Goal: Information Seeking & Learning: Compare options

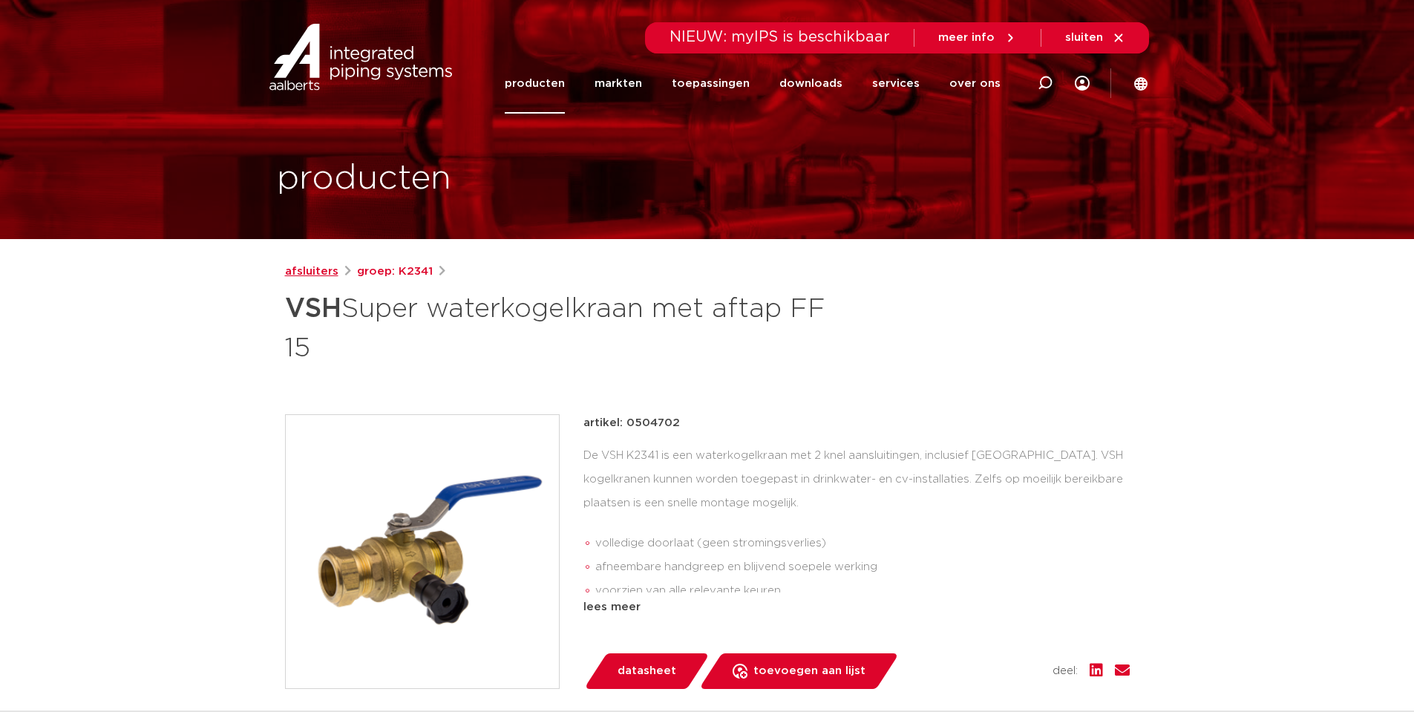
click at [321, 270] on link "afsluiters" at bounding box center [311, 272] width 53 height 18
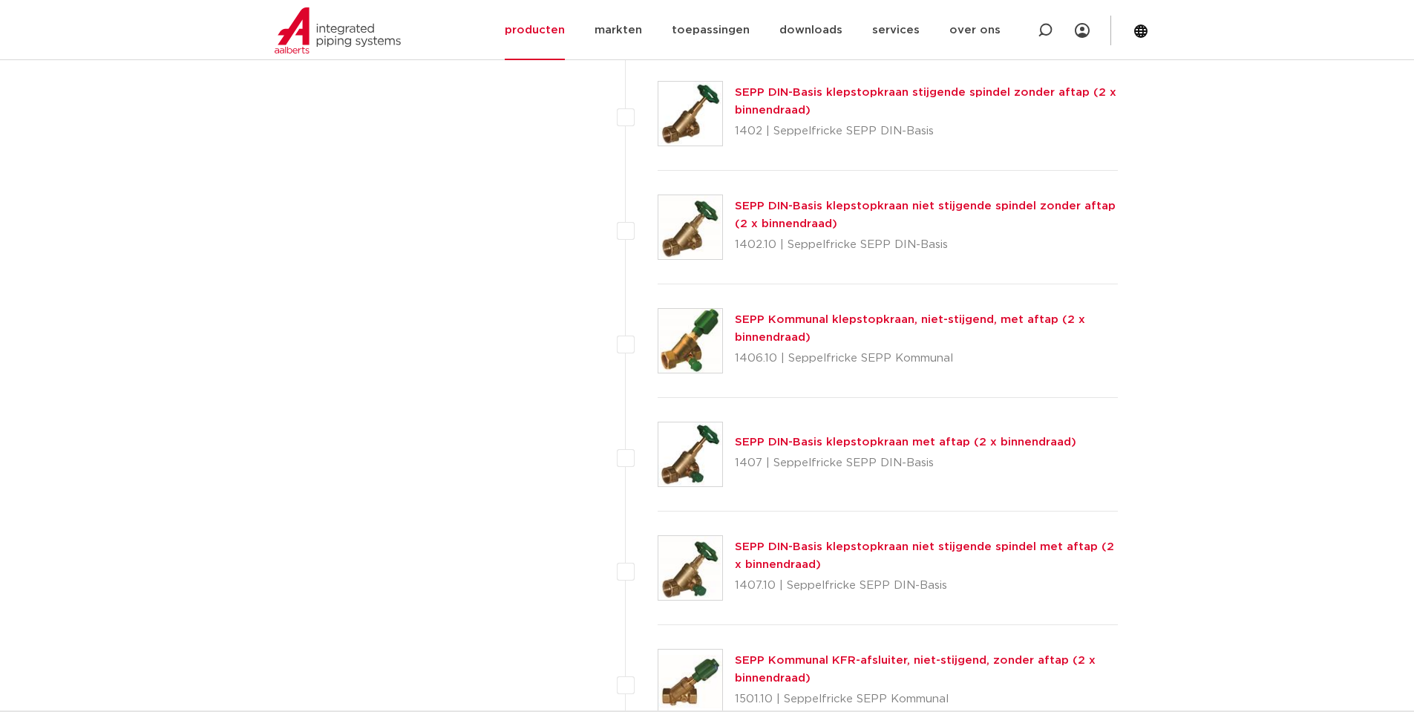
scroll to position [1609, 0]
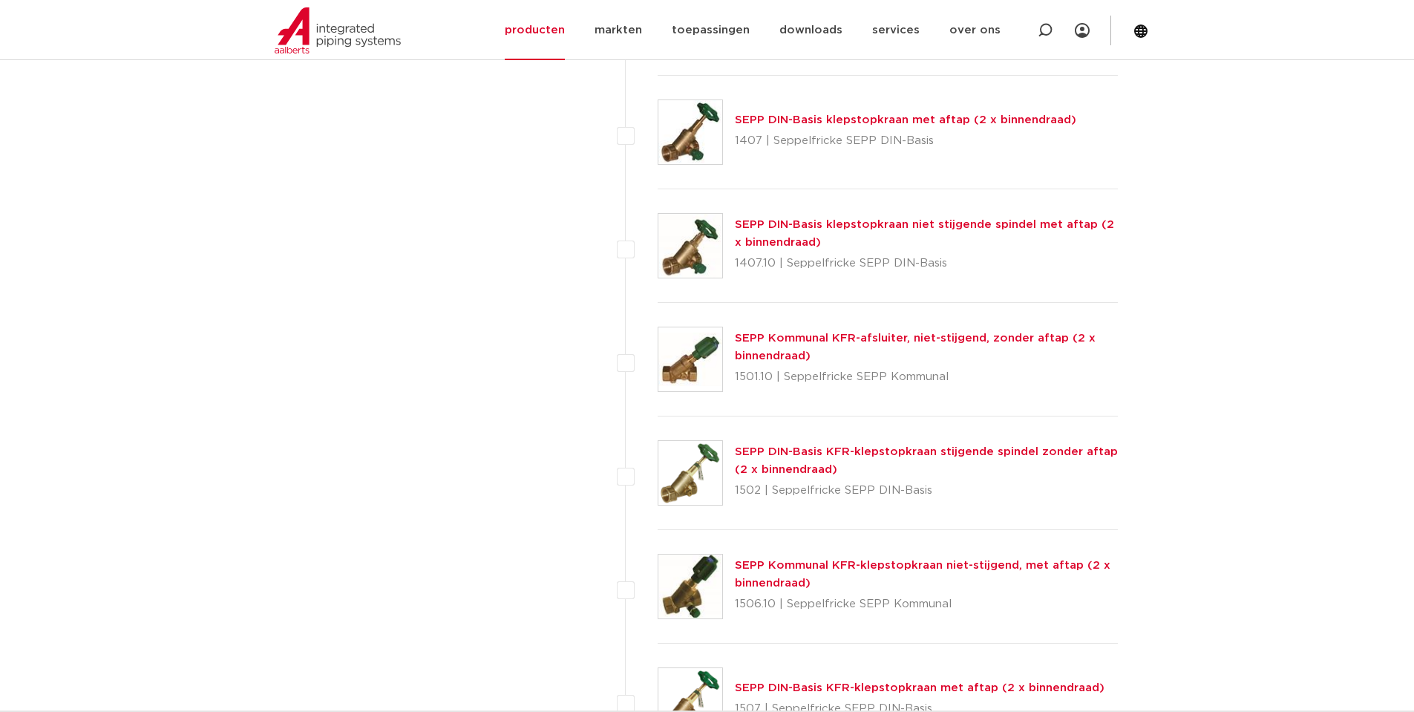
click at [990, 223] on link "SEPP DIN-Basis klepstopkraan niet stijgende spindel met aftap (2 x binnendraad)" at bounding box center [924, 233] width 379 height 29
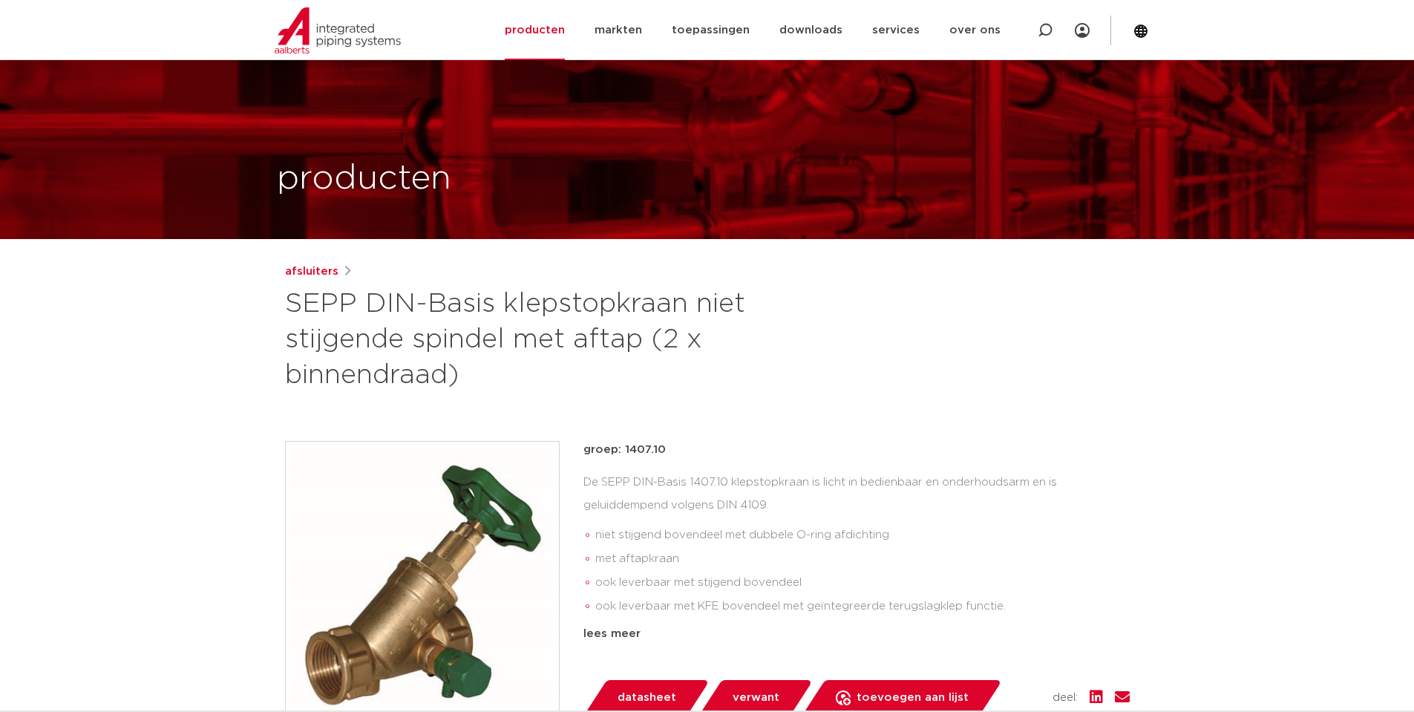
scroll to position [321, 0]
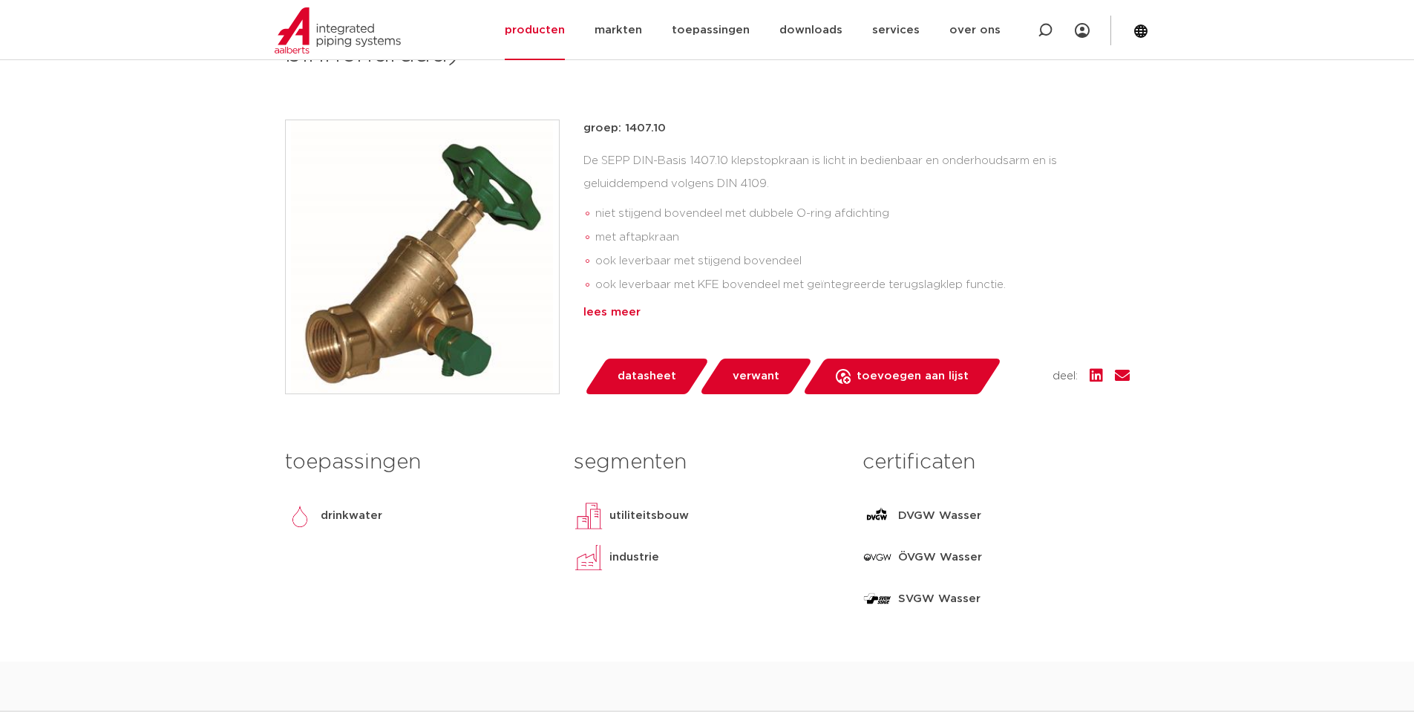
click at [609, 312] on div "lees meer" at bounding box center [856, 313] width 546 height 18
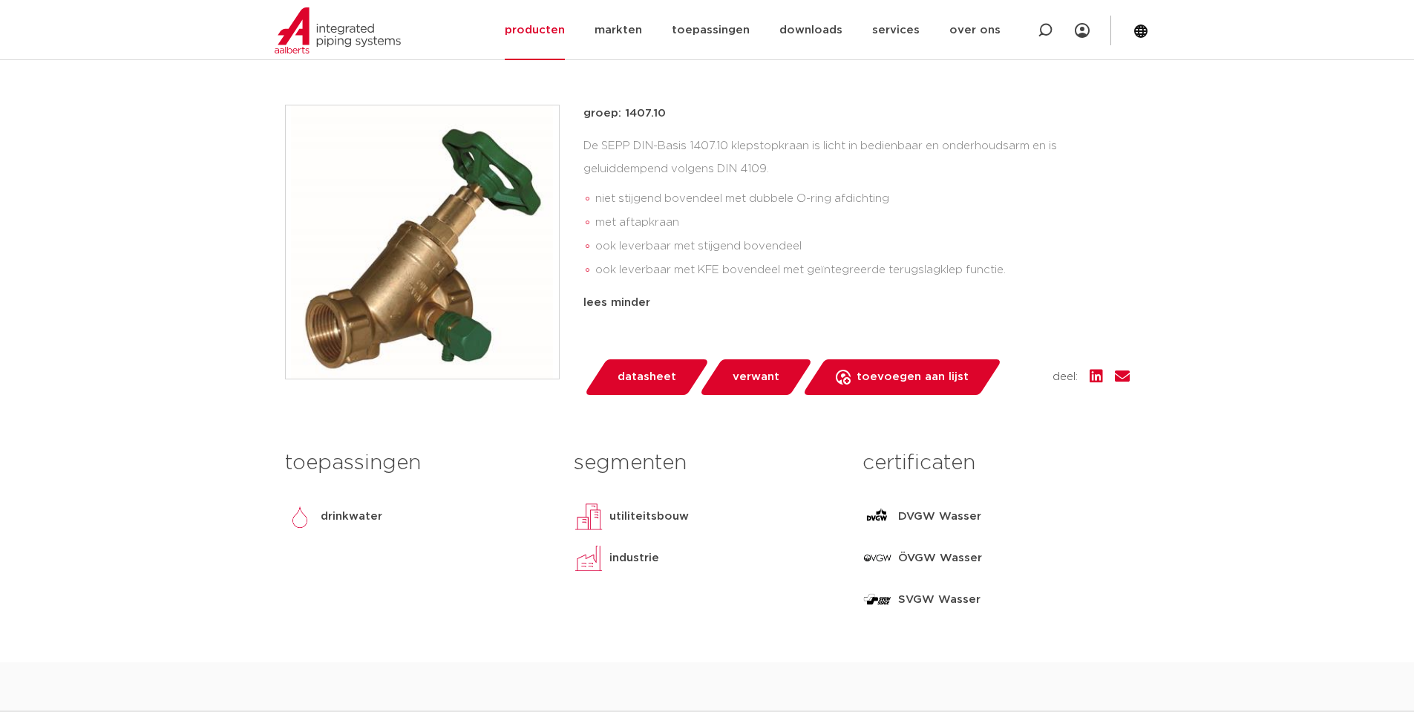
scroll to position [644, 0]
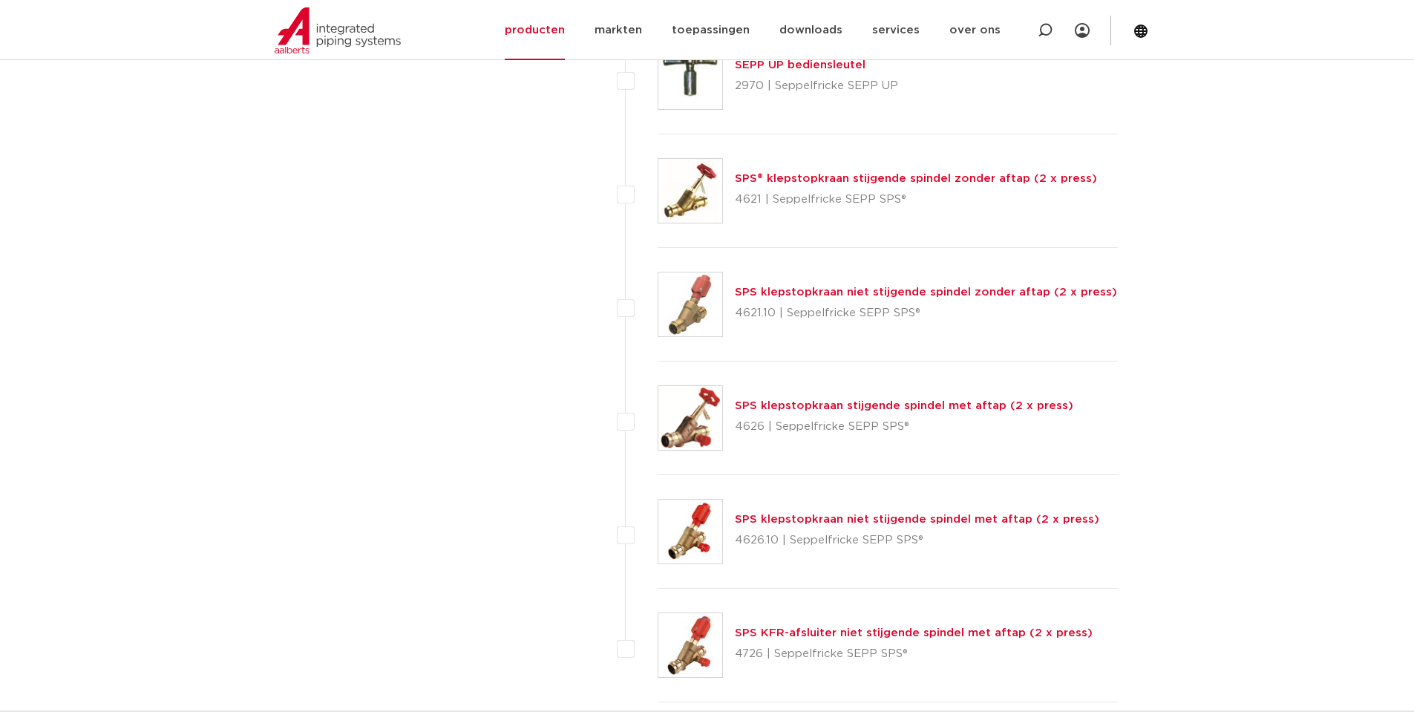
scroll to position [6755, 0]
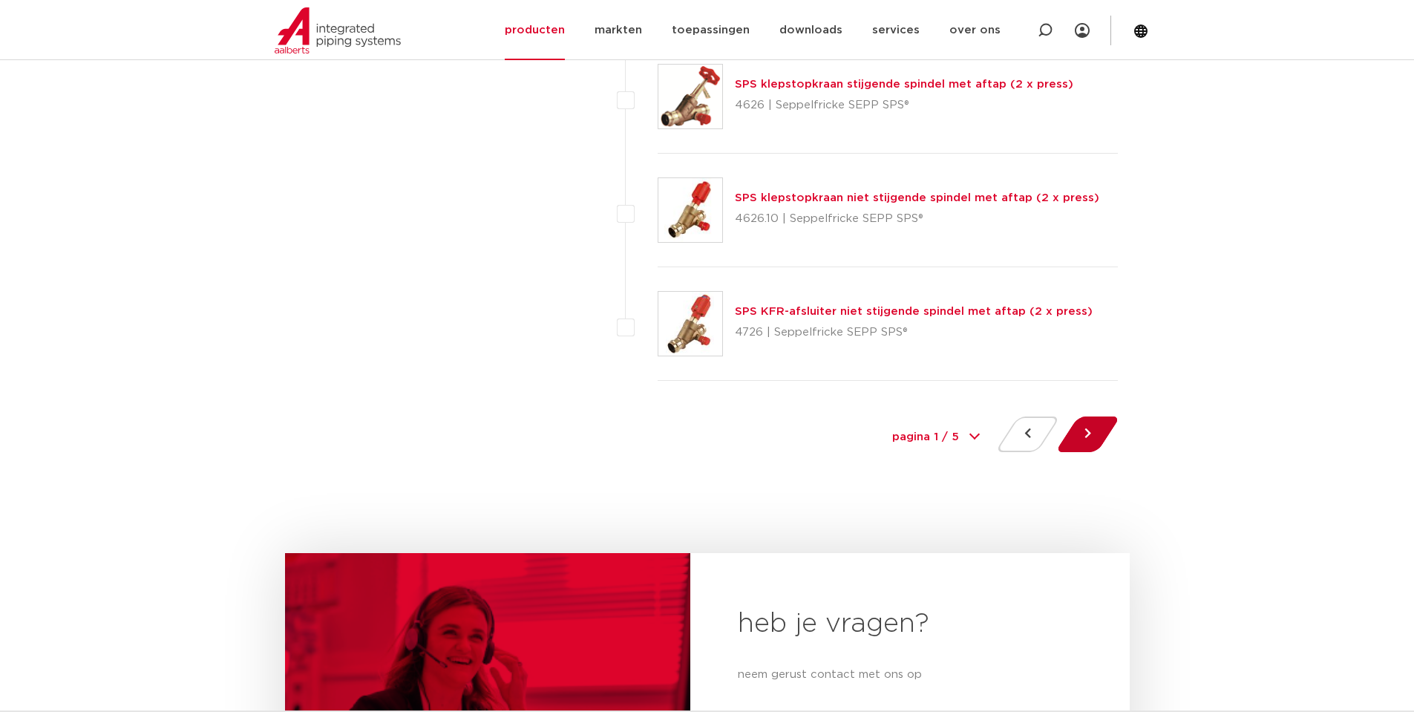
click at [1102, 437] on button at bounding box center [1088, 434] width 42 height 36
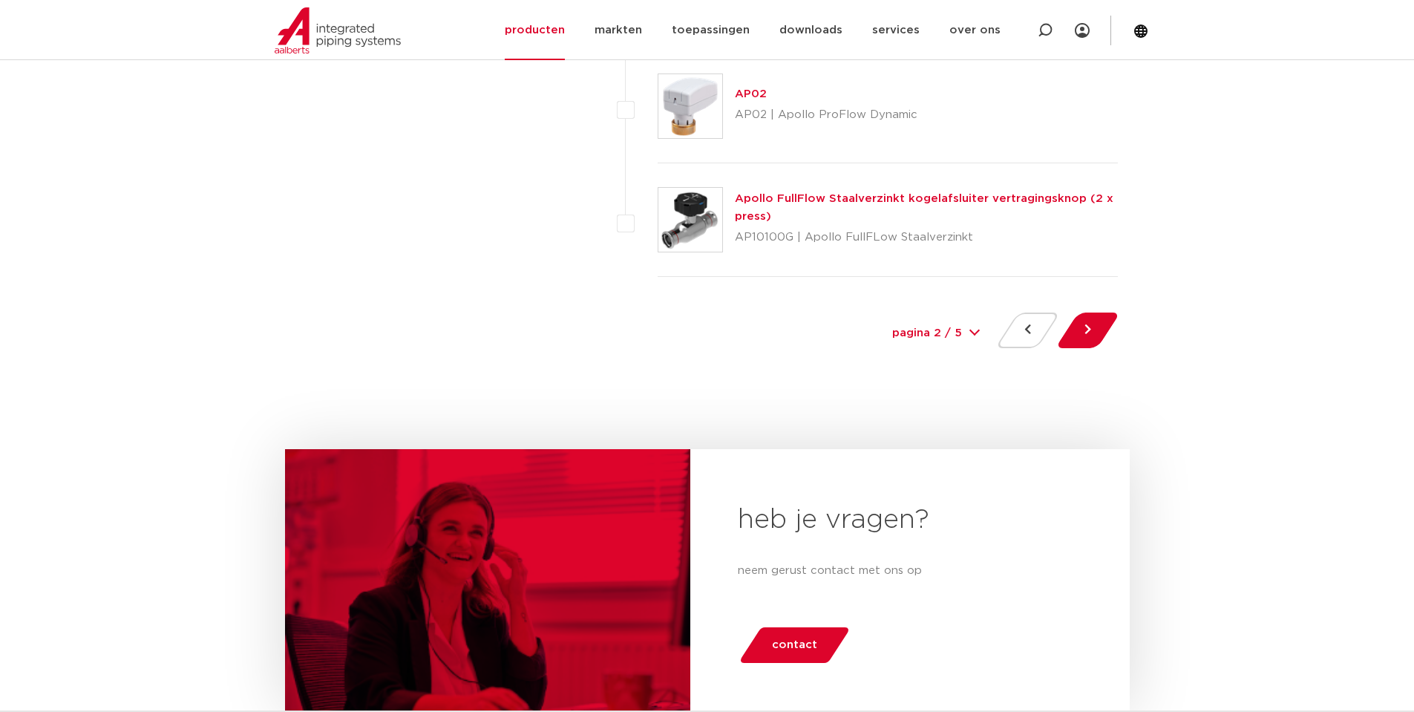
scroll to position [7077, 0]
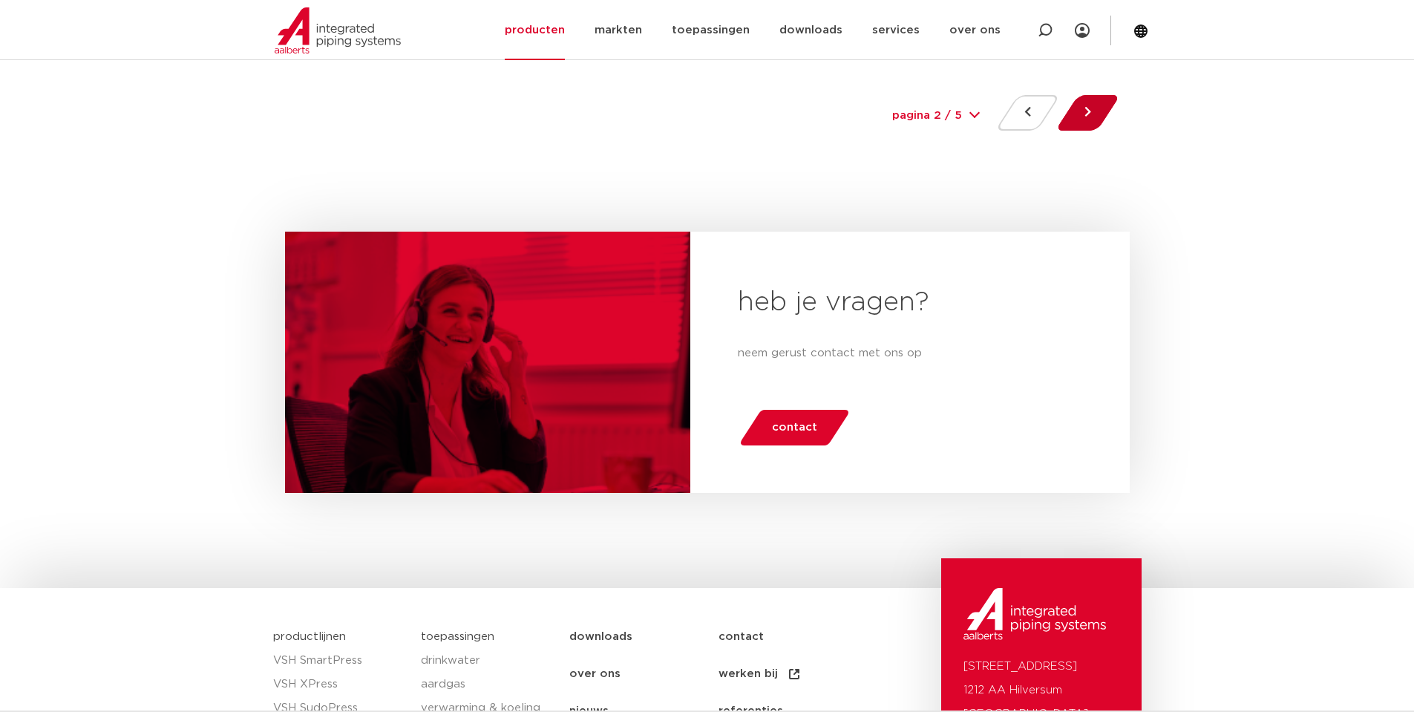
click at [1079, 113] on button at bounding box center [1088, 113] width 42 height 36
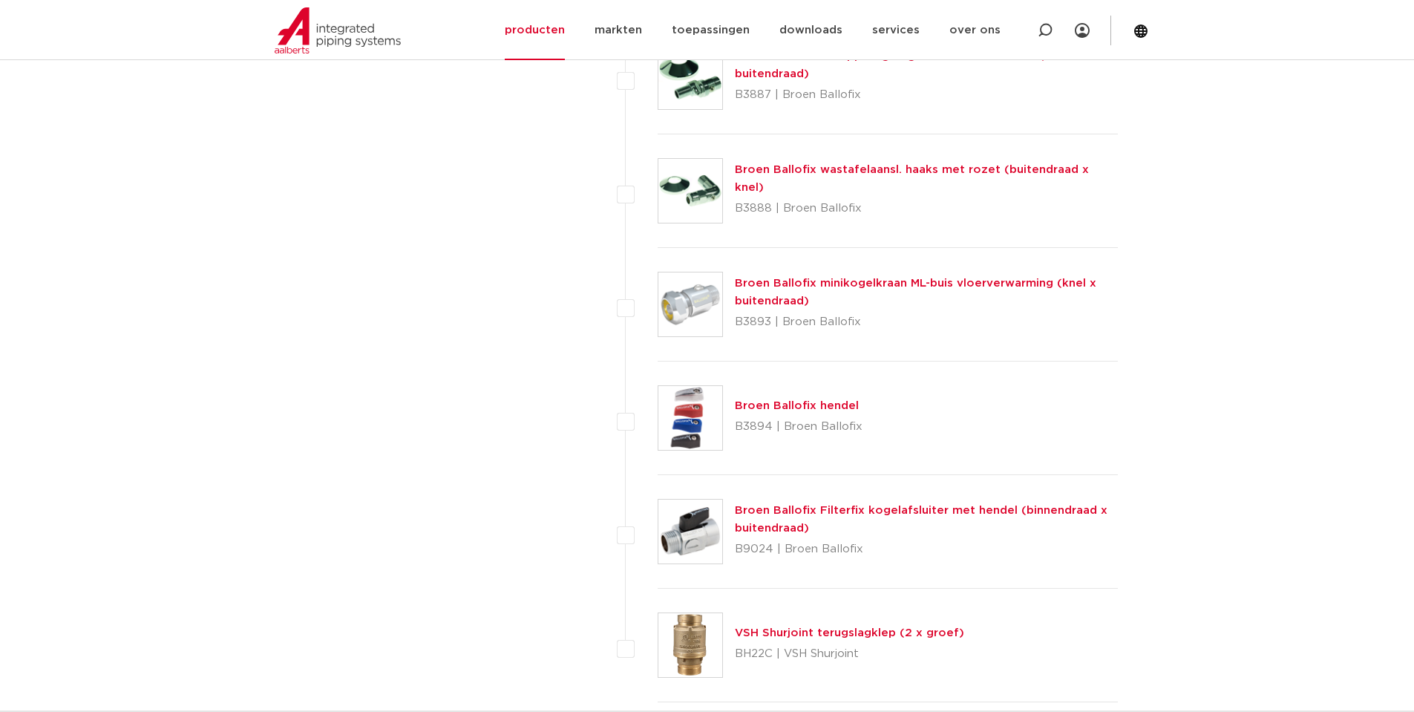
scroll to position [6755, 0]
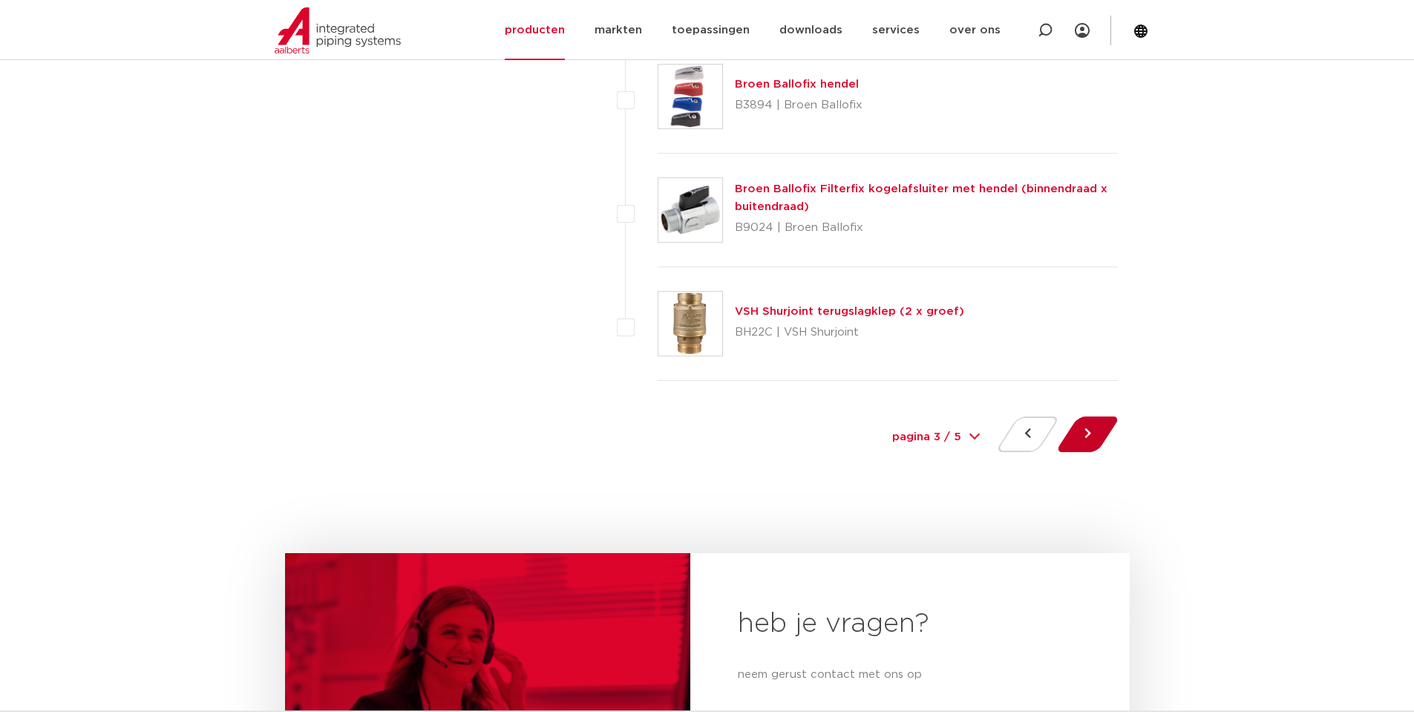
click at [1090, 426] on button at bounding box center [1088, 434] width 42 height 36
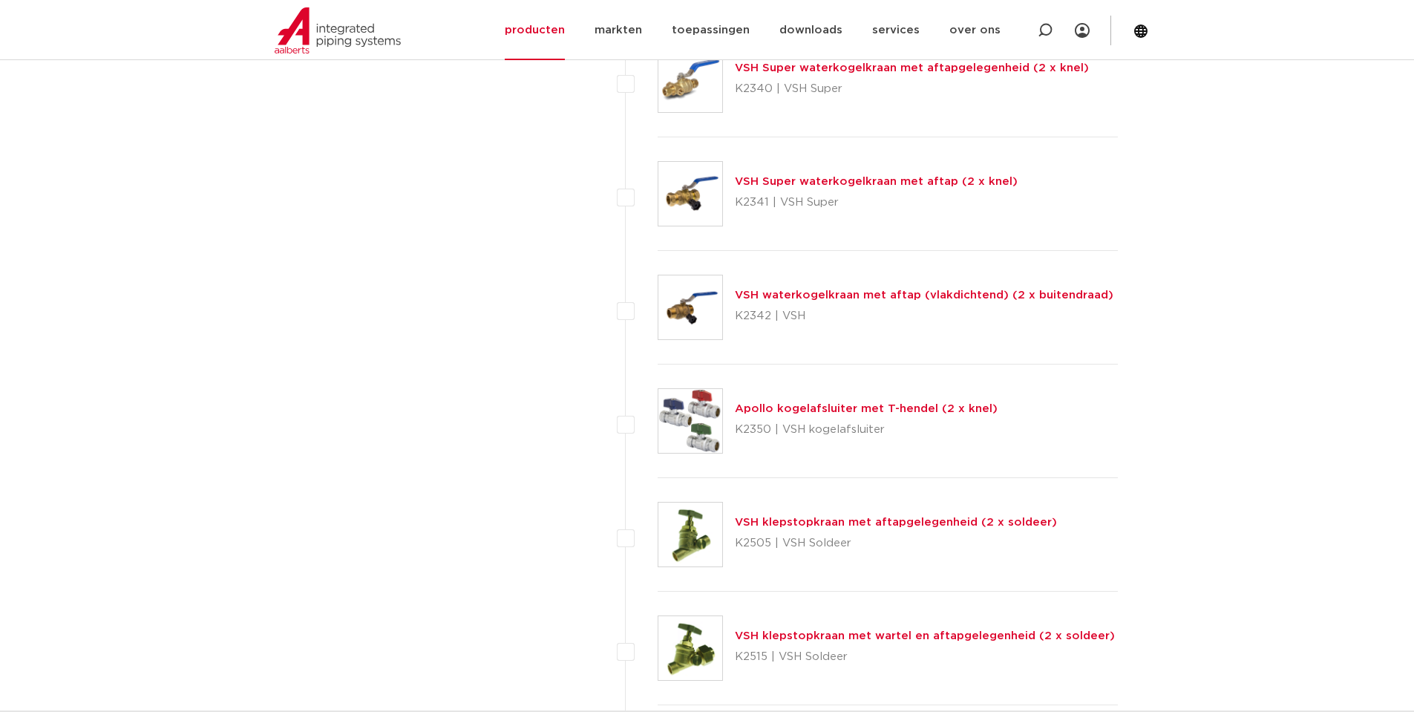
scroll to position [1609, 0]
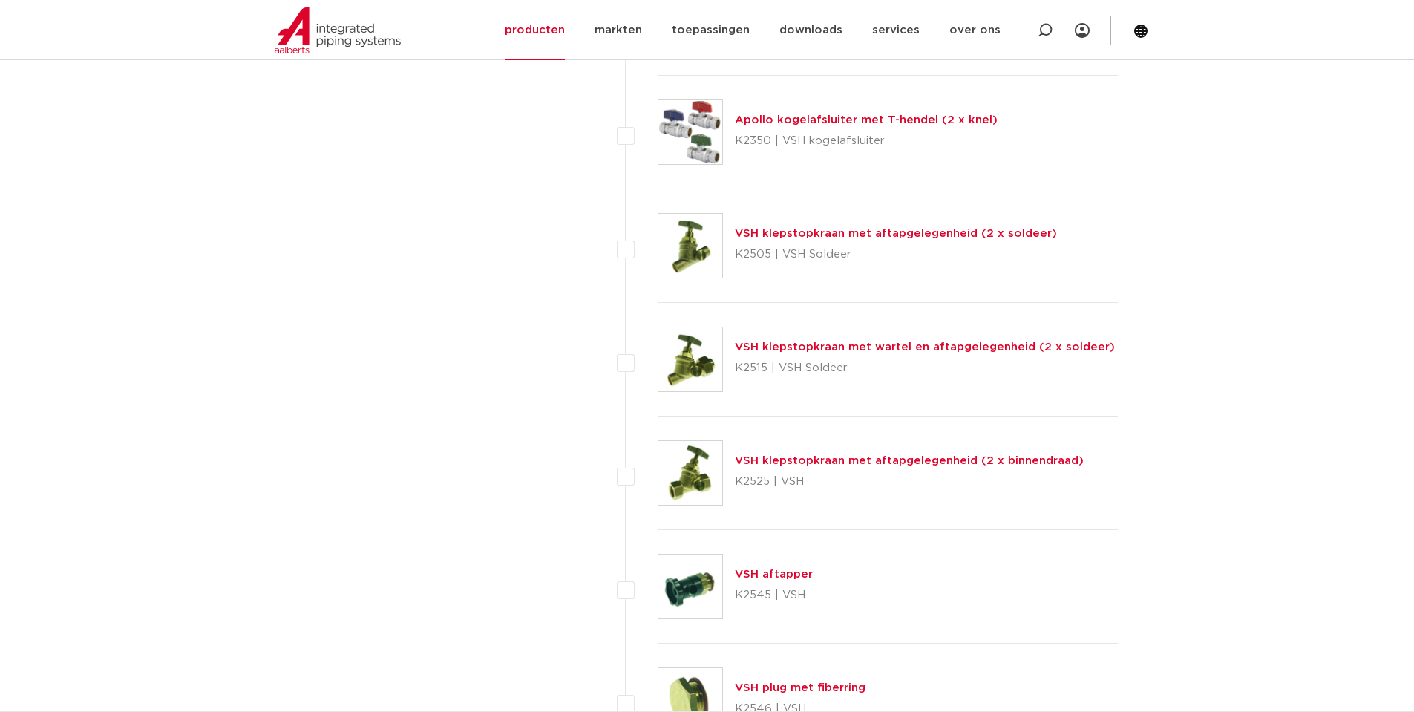
click at [948, 459] on link "VSH klepstopkraan met aftapgelegenheid (2 x binnendraad)" at bounding box center [909, 460] width 349 height 11
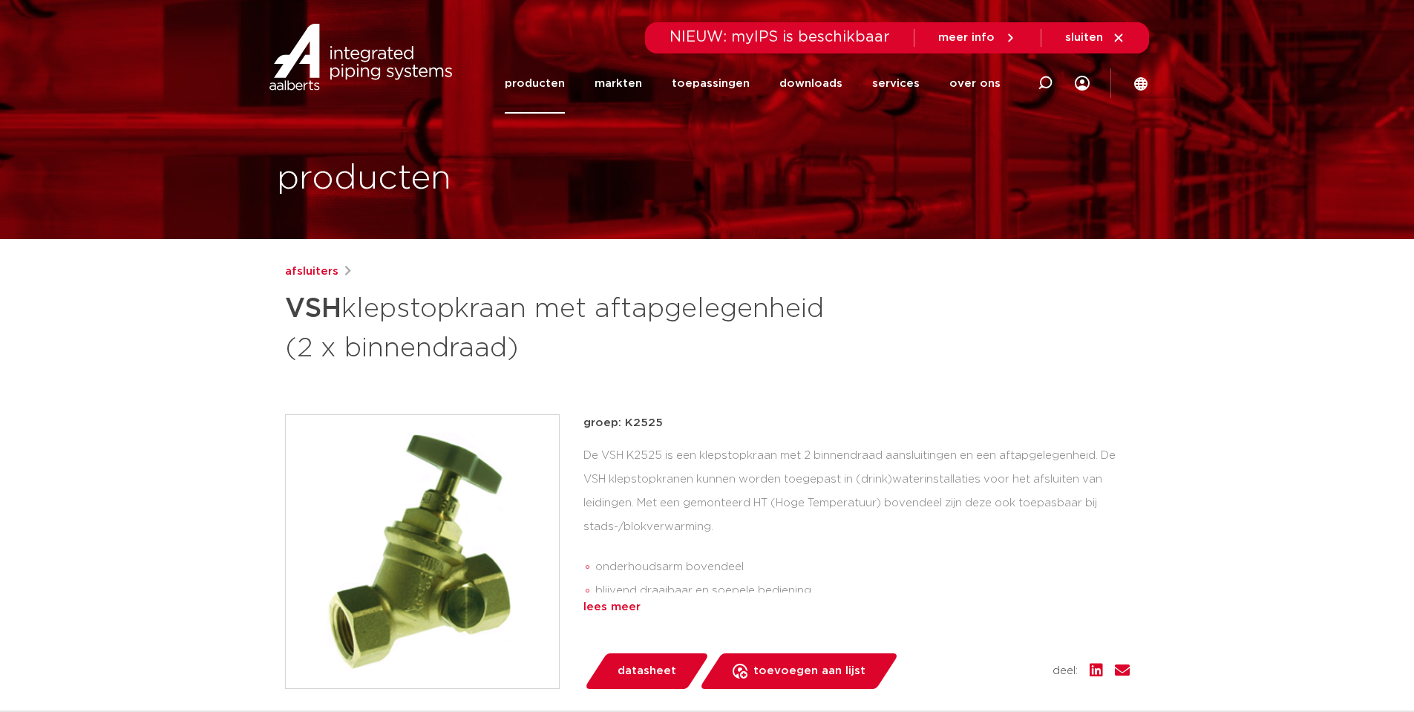
click at [618, 607] on div "lees meer" at bounding box center [856, 607] width 546 height 18
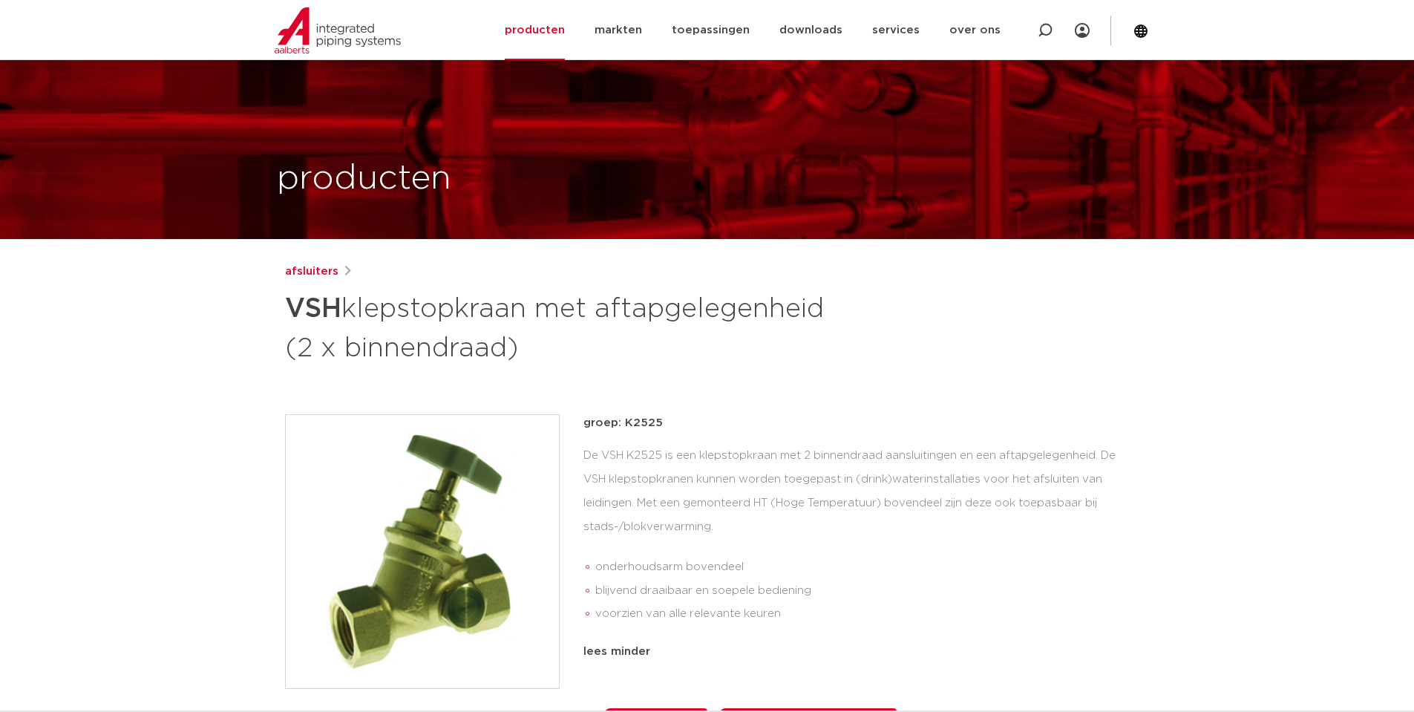
scroll to position [321, 0]
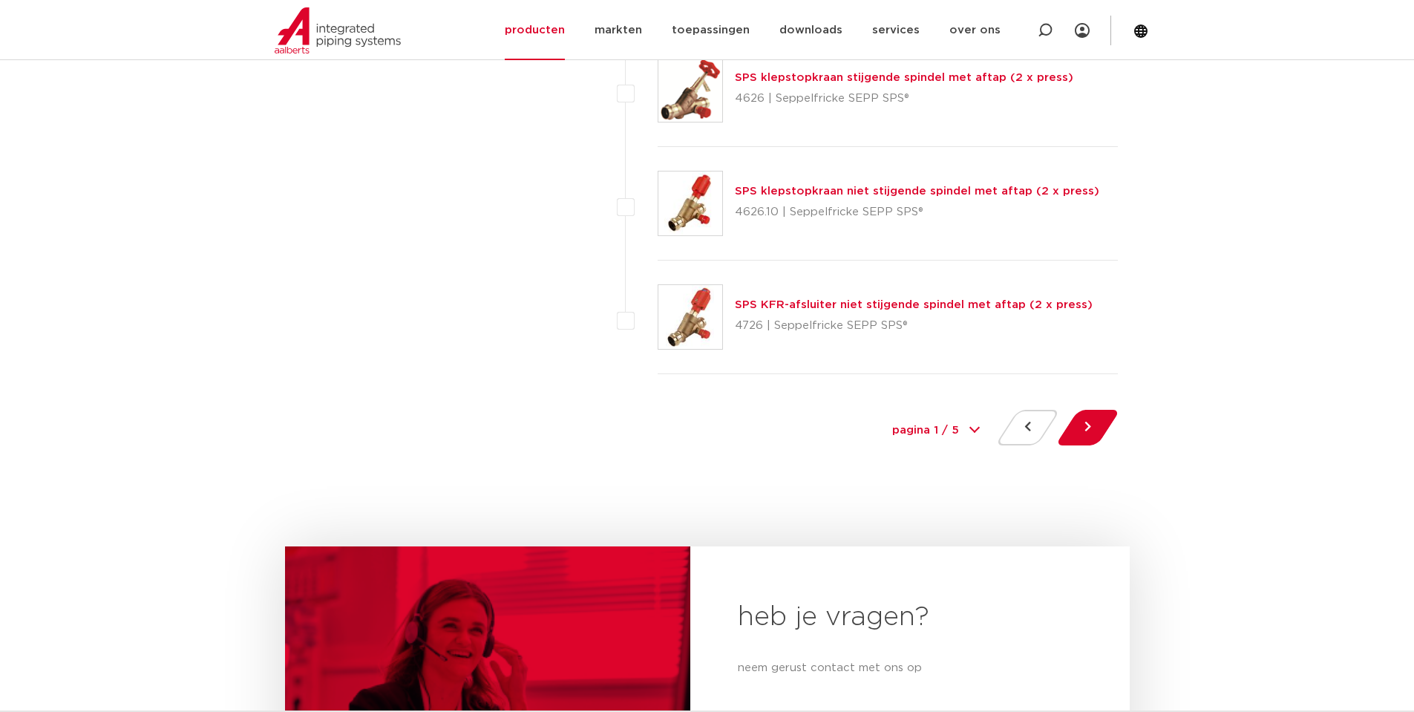
scroll to position [6723, 0]
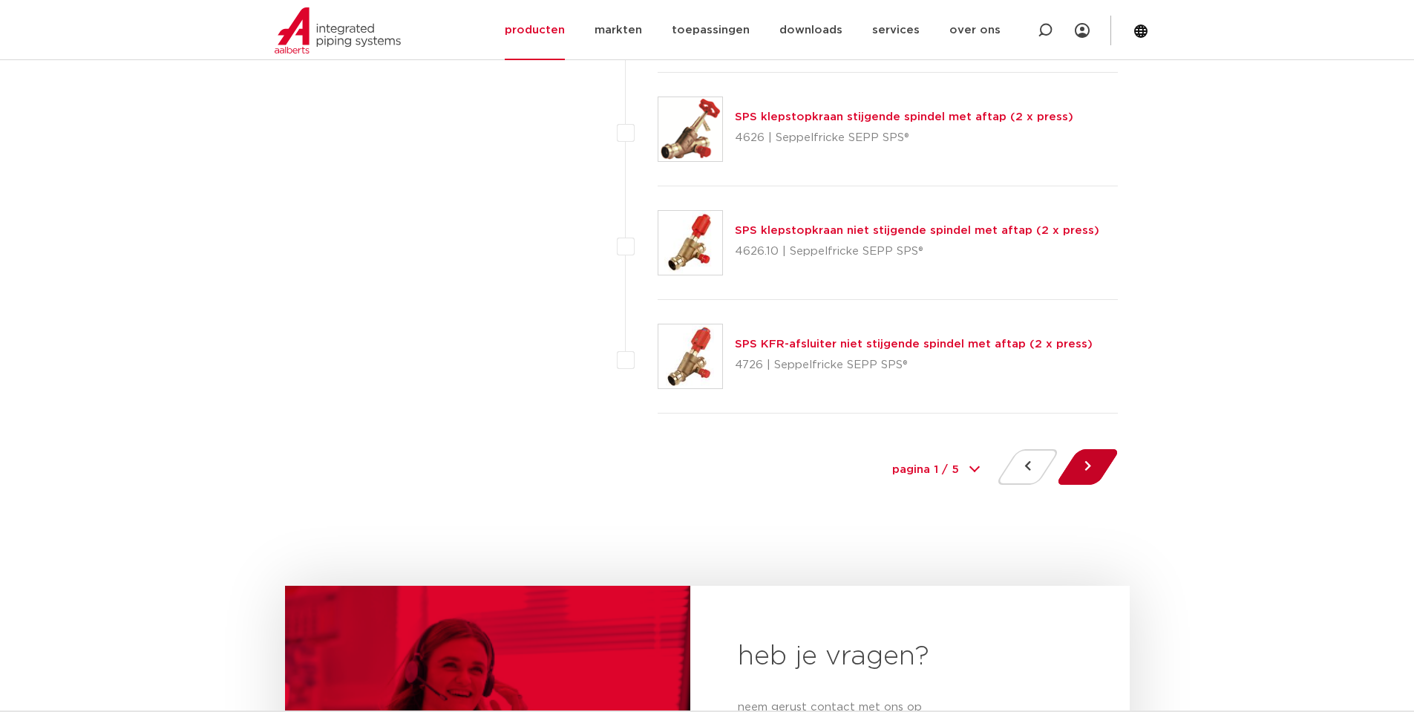
click at [1091, 469] on button at bounding box center [1088, 467] width 42 height 36
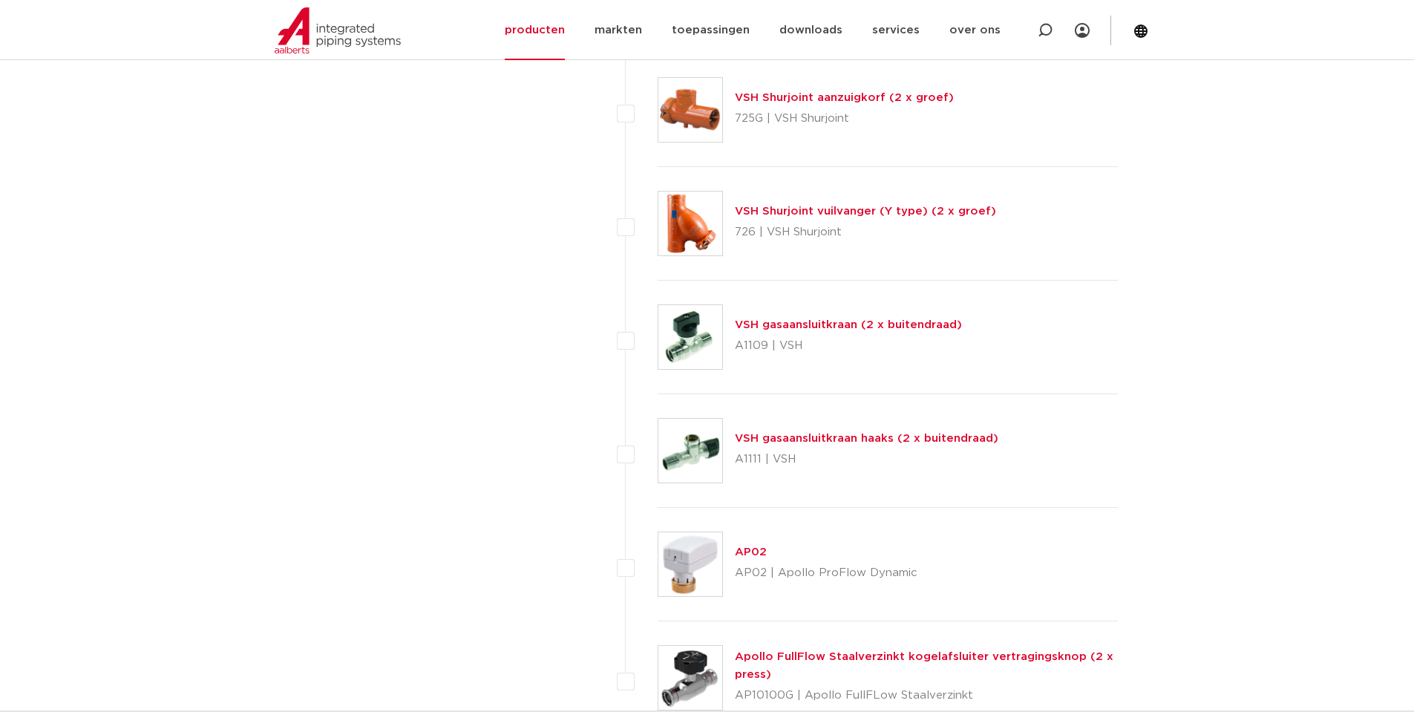
scroll to position [6723, 0]
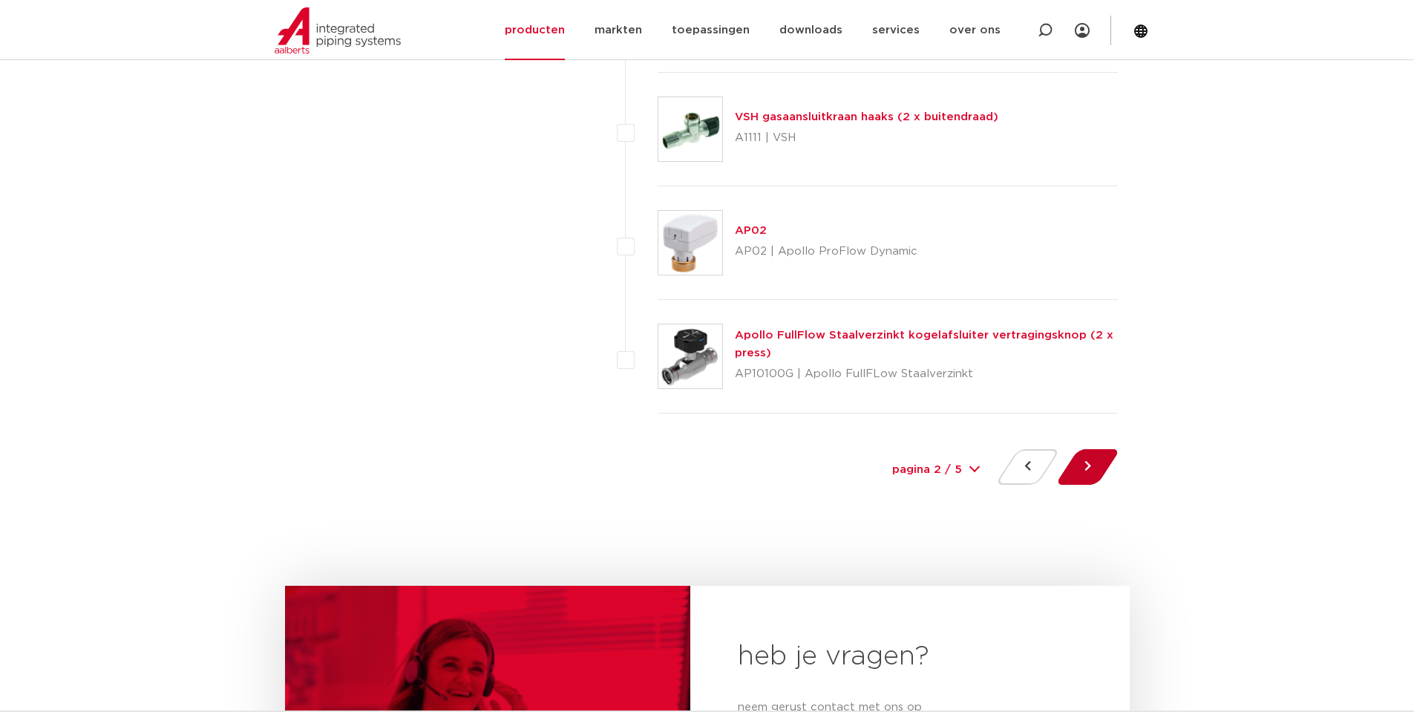
click at [1082, 471] on button at bounding box center [1088, 467] width 42 height 36
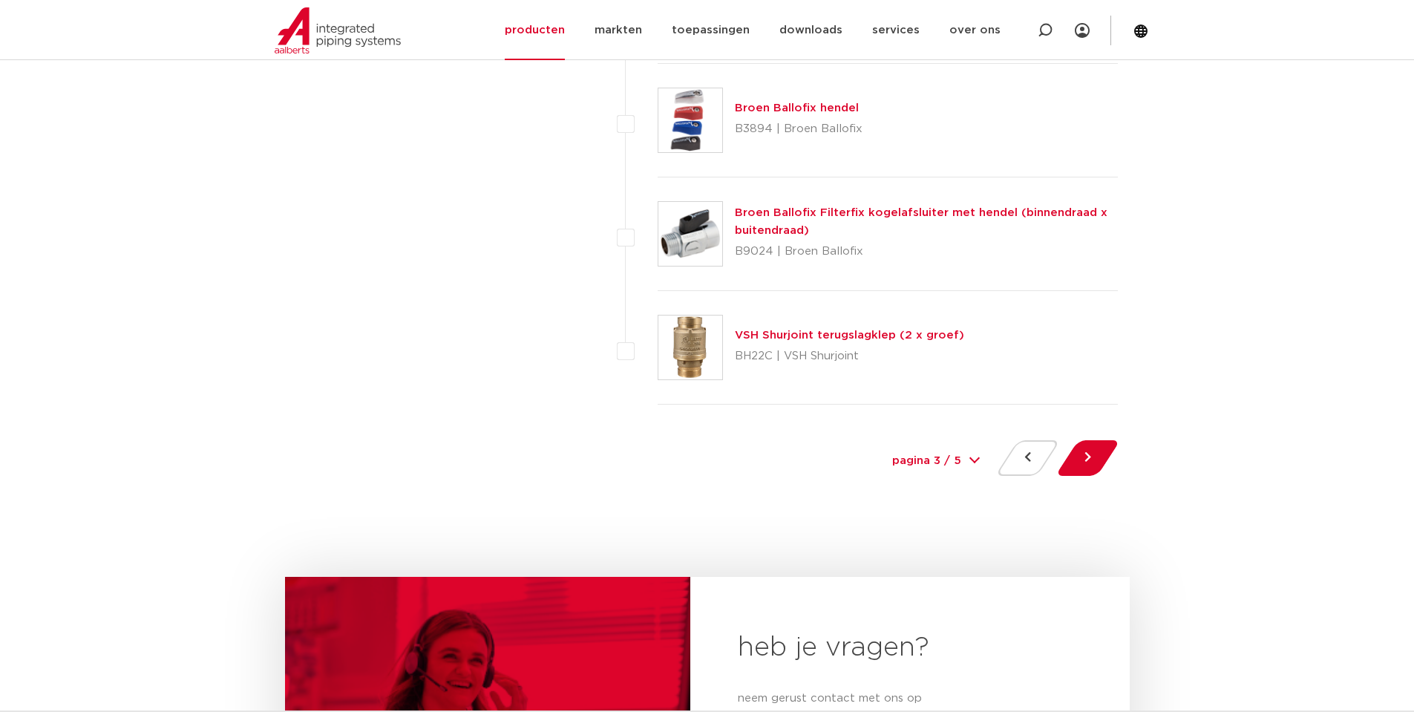
scroll to position [6755, 0]
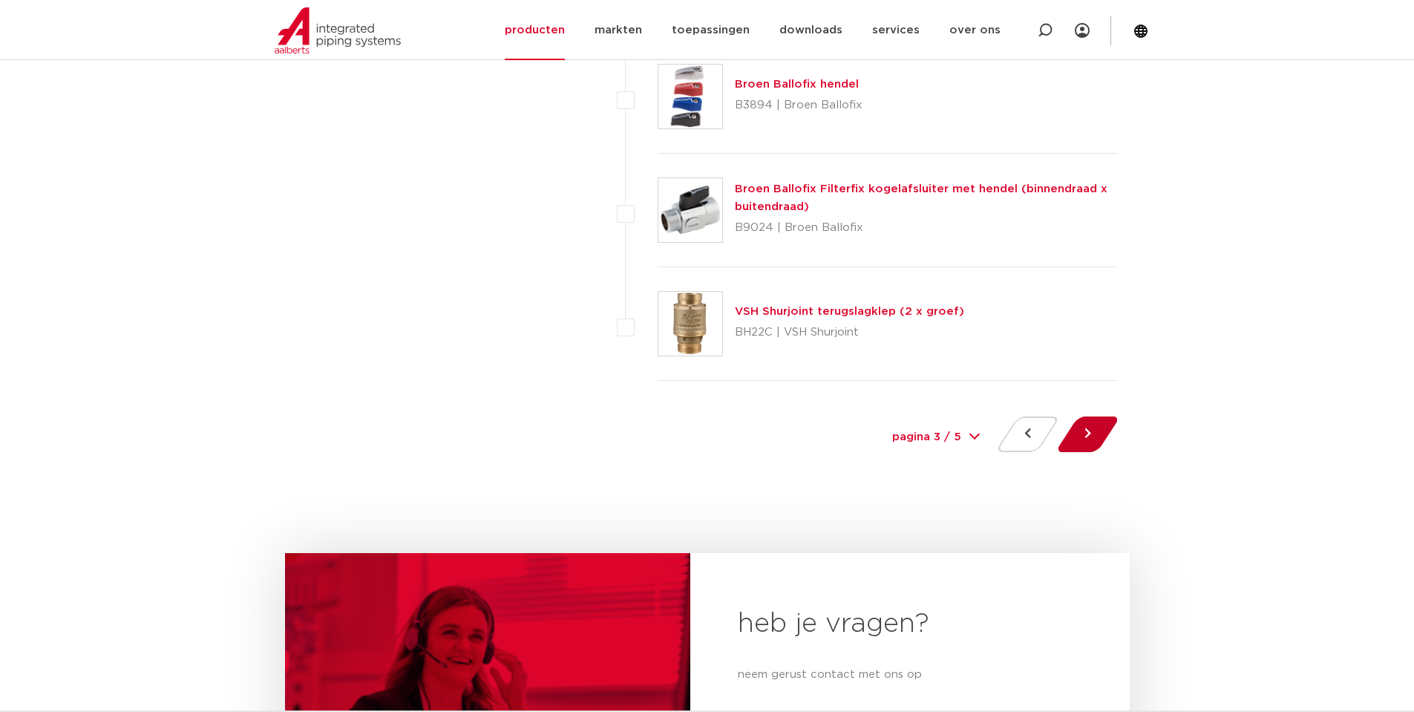
click at [1079, 440] on button at bounding box center [1088, 434] width 42 height 36
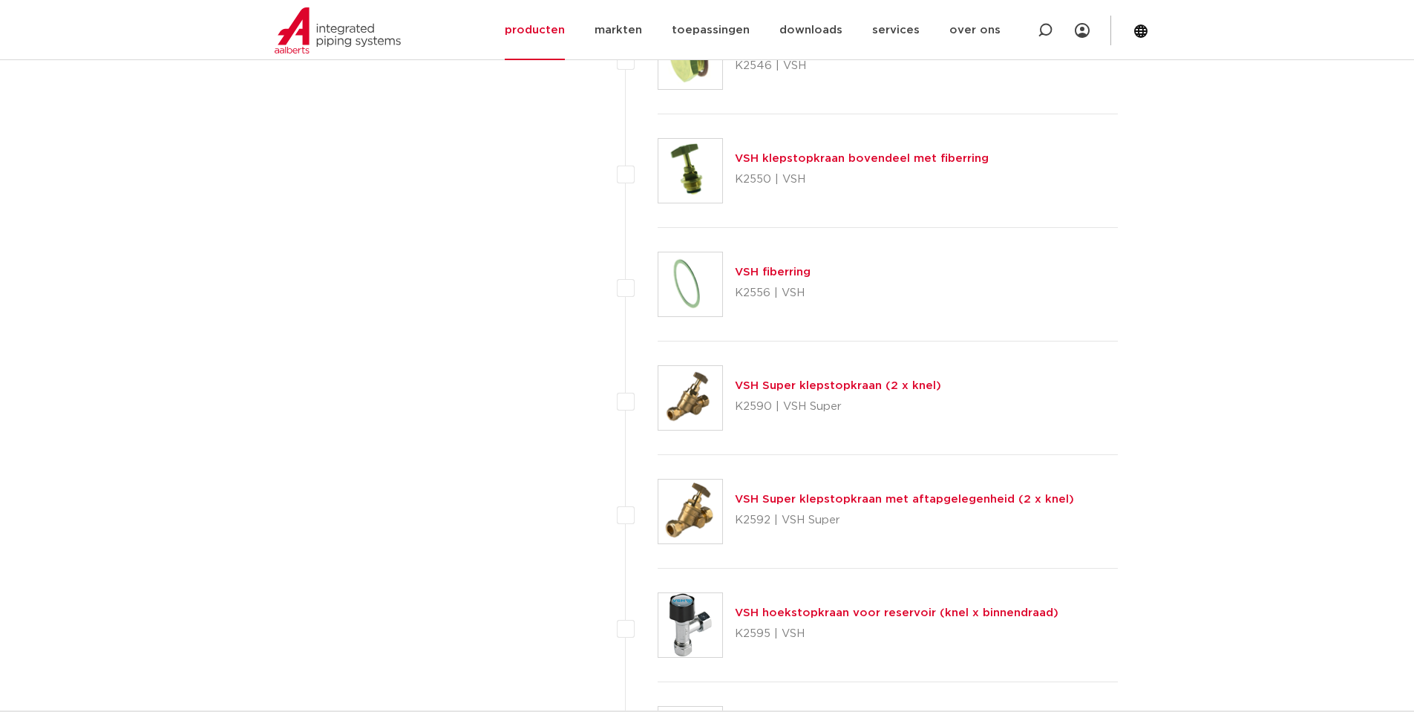
scroll to position [1930, 0]
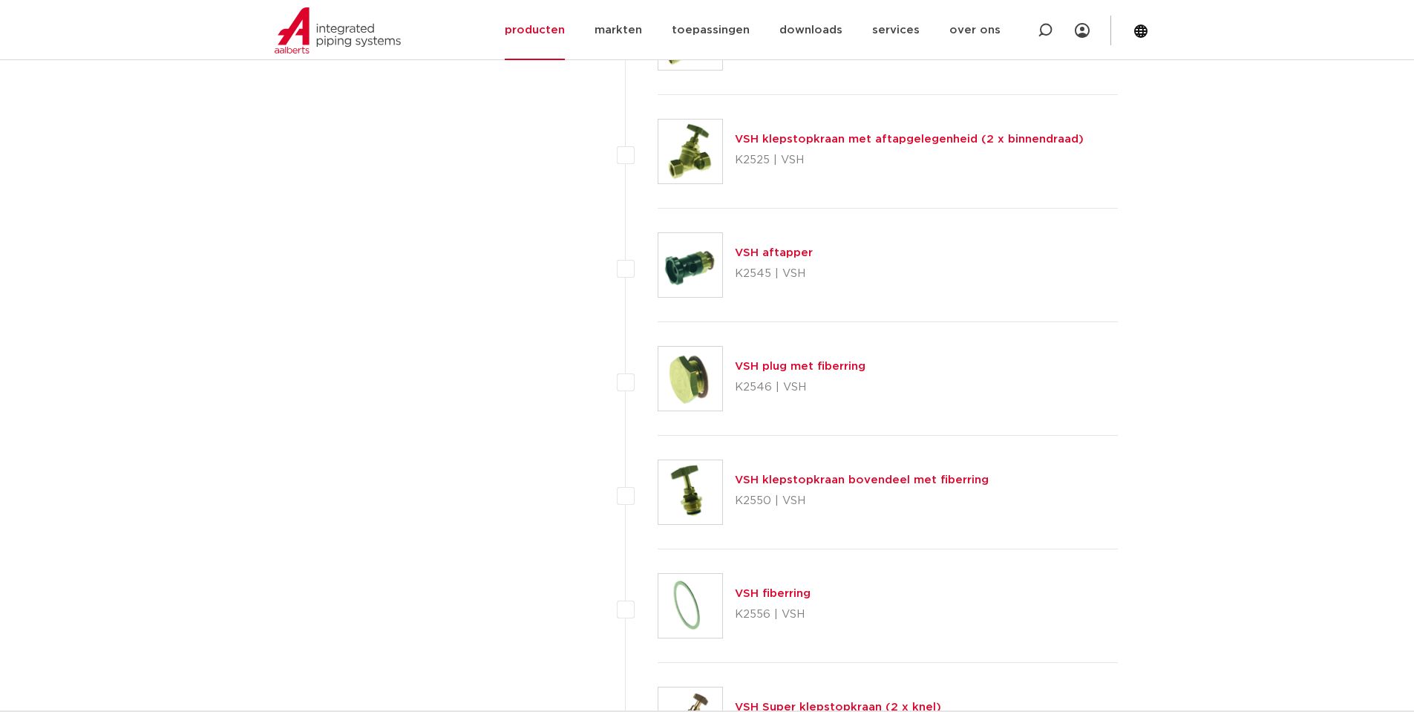
click at [856, 483] on link "VSH klepstopkraan bovendeel met fiberring" at bounding box center [862, 479] width 254 height 11
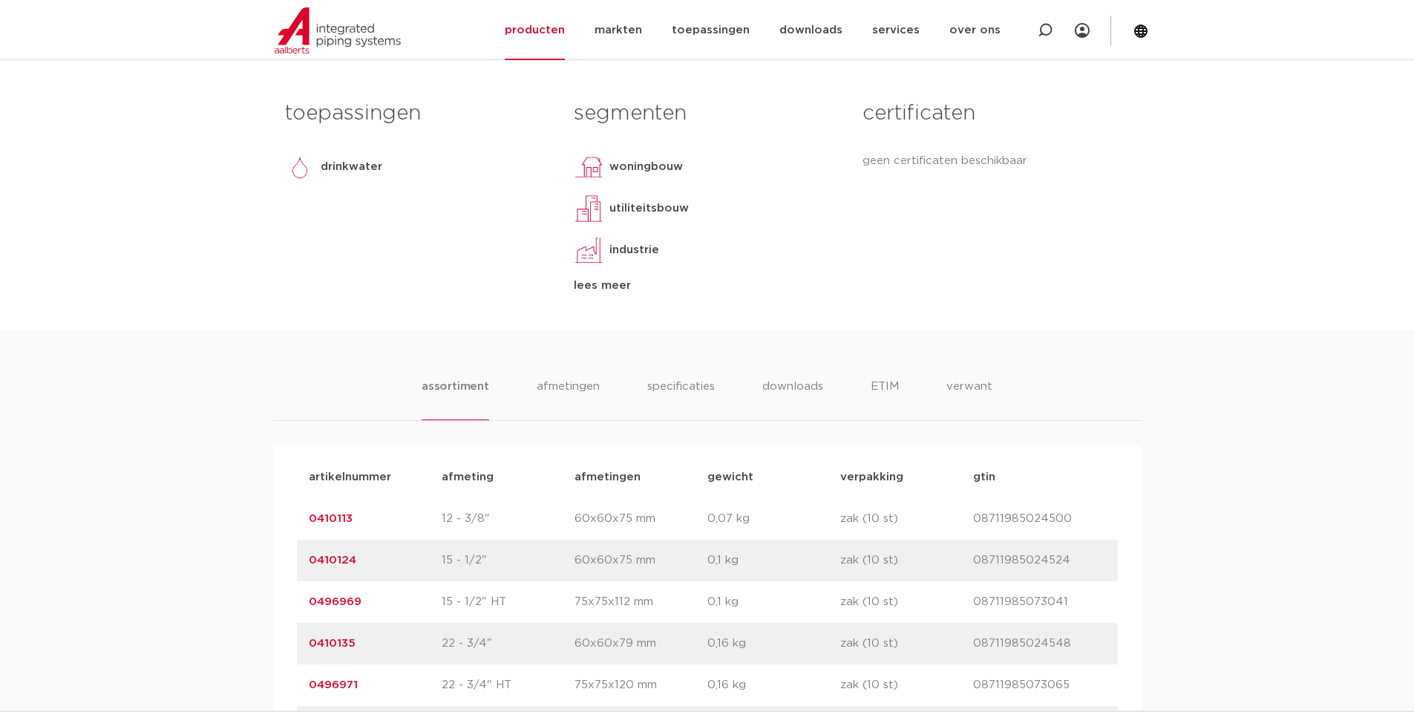
scroll to position [965, 0]
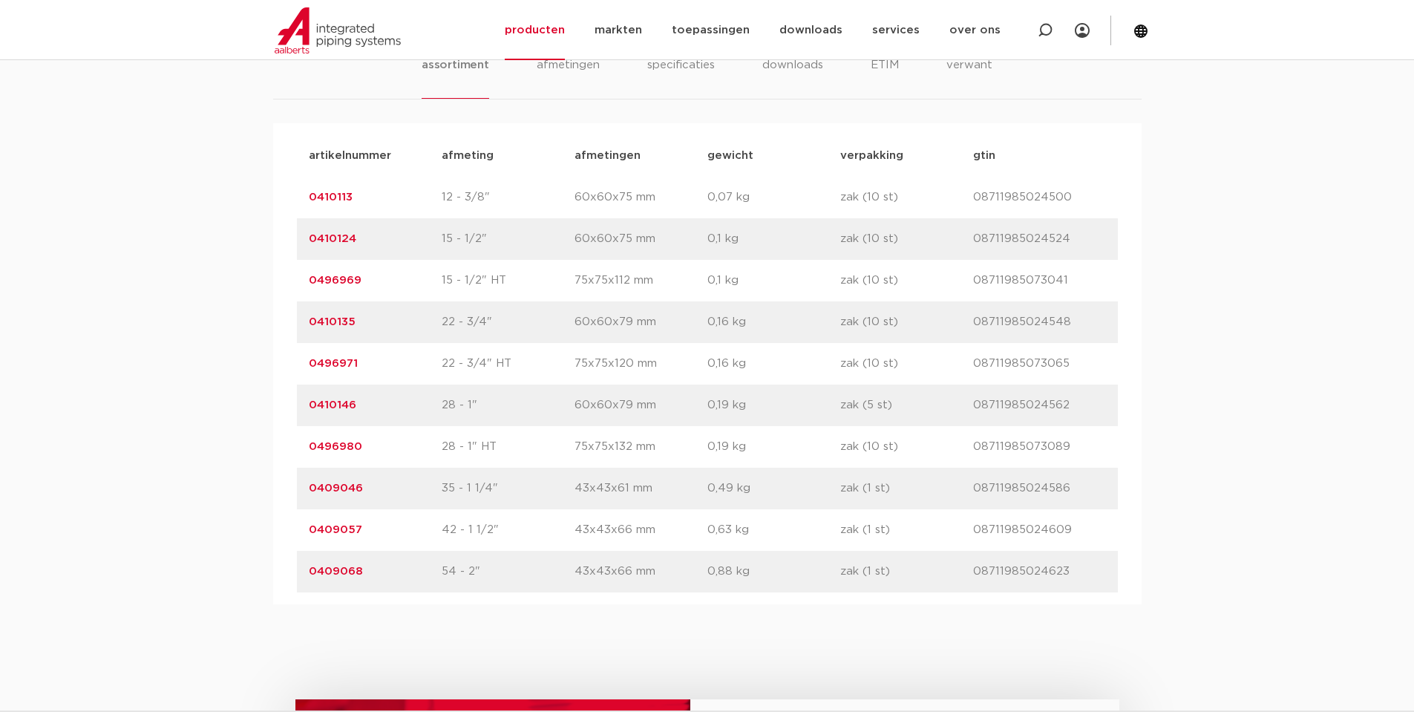
drag, startPoint x: 356, startPoint y: 324, endPoint x: 309, endPoint y: 323, distance: 47.5
click at [309, 323] on p "0410135" at bounding box center [375, 322] width 133 height 18
copy link "0410135"
drag, startPoint x: 358, startPoint y: 368, endPoint x: 307, endPoint y: 364, distance: 50.6
click at [307, 364] on div "artikelnummer 0496971 afmeting 22 - 3/4" HT afmetingen 75x75x120 mm gewicht 0,1…" at bounding box center [707, 364] width 821 height 42
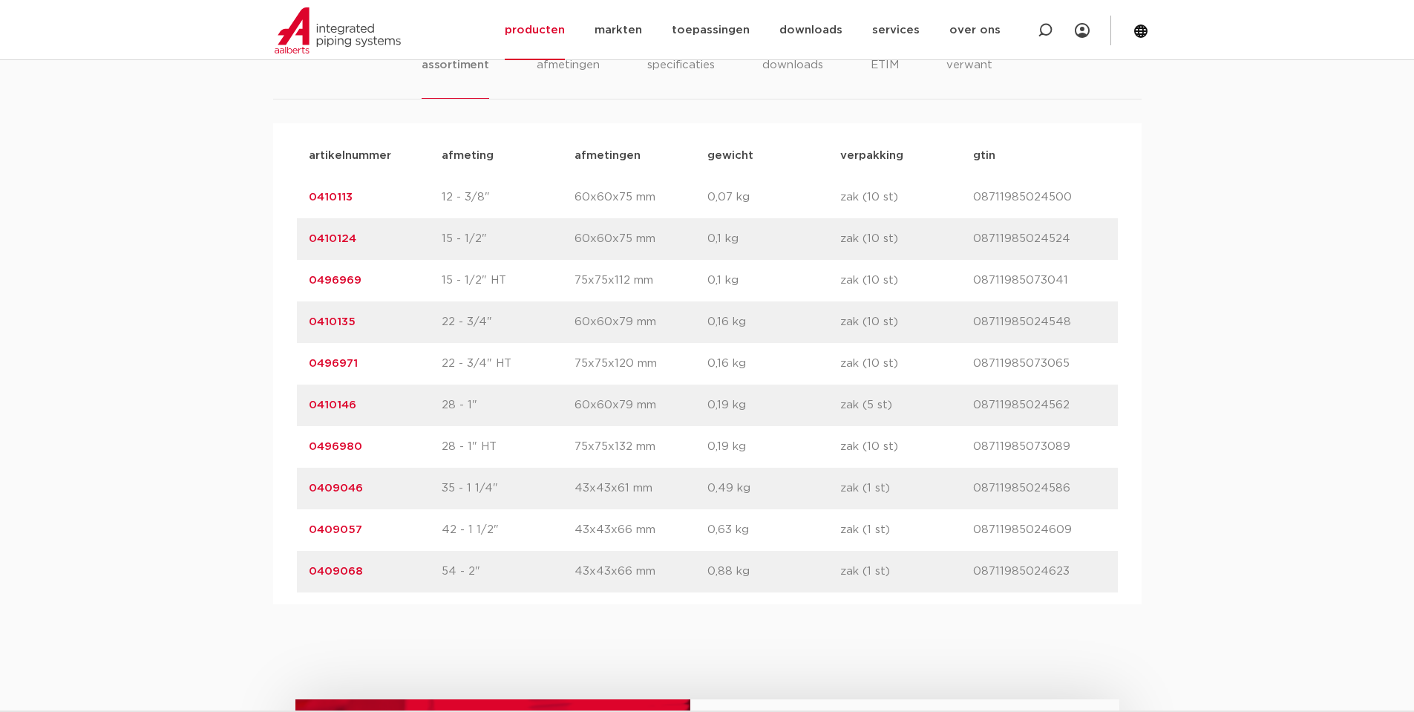
copy link "0496971"
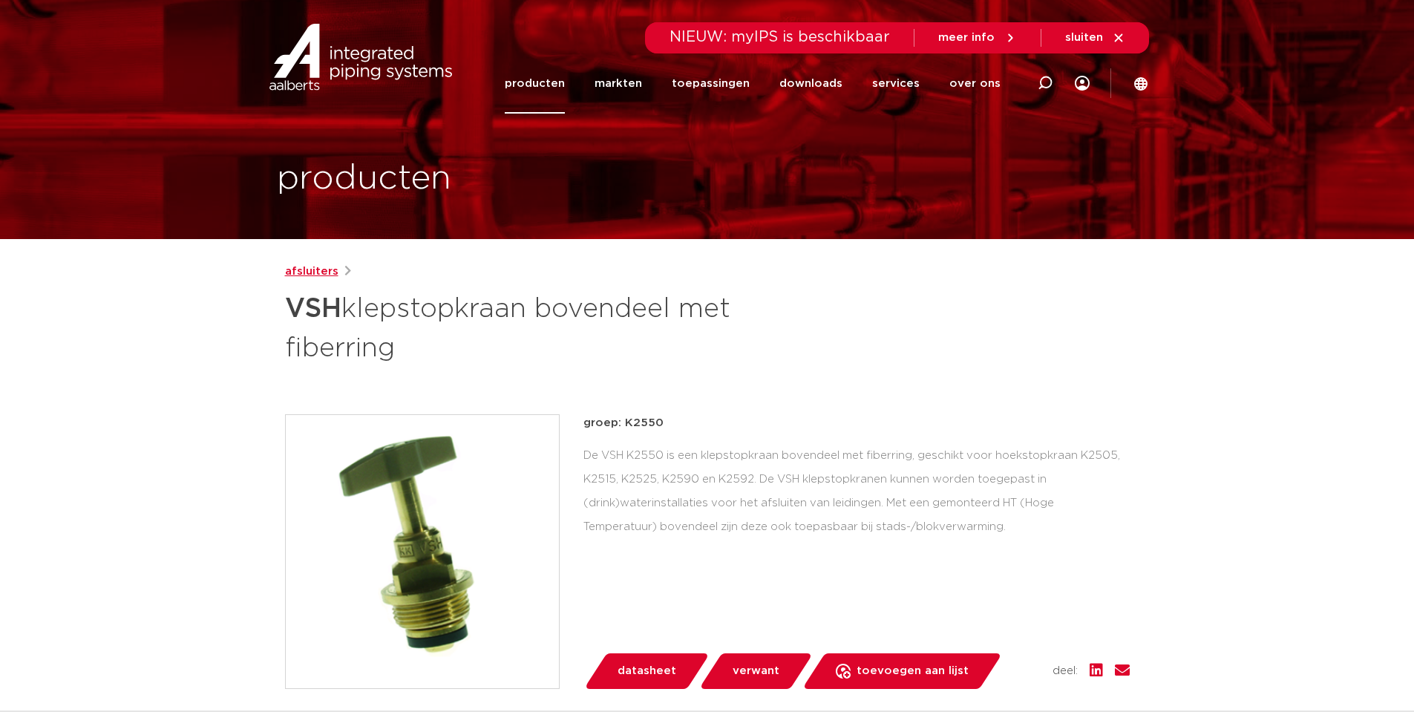
click at [324, 272] on link "afsluiters" at bounding box center [311, 272] width 53 height 18
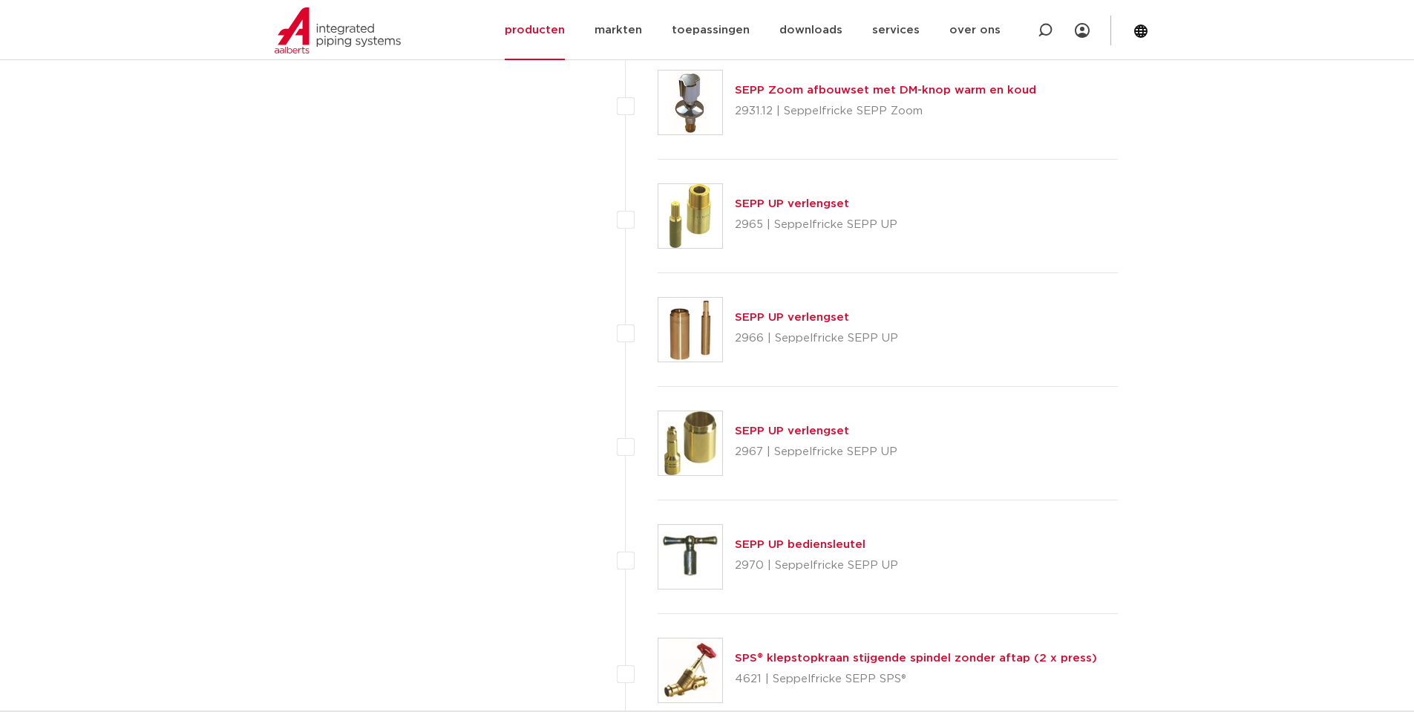
scroll to position [7077, 0]
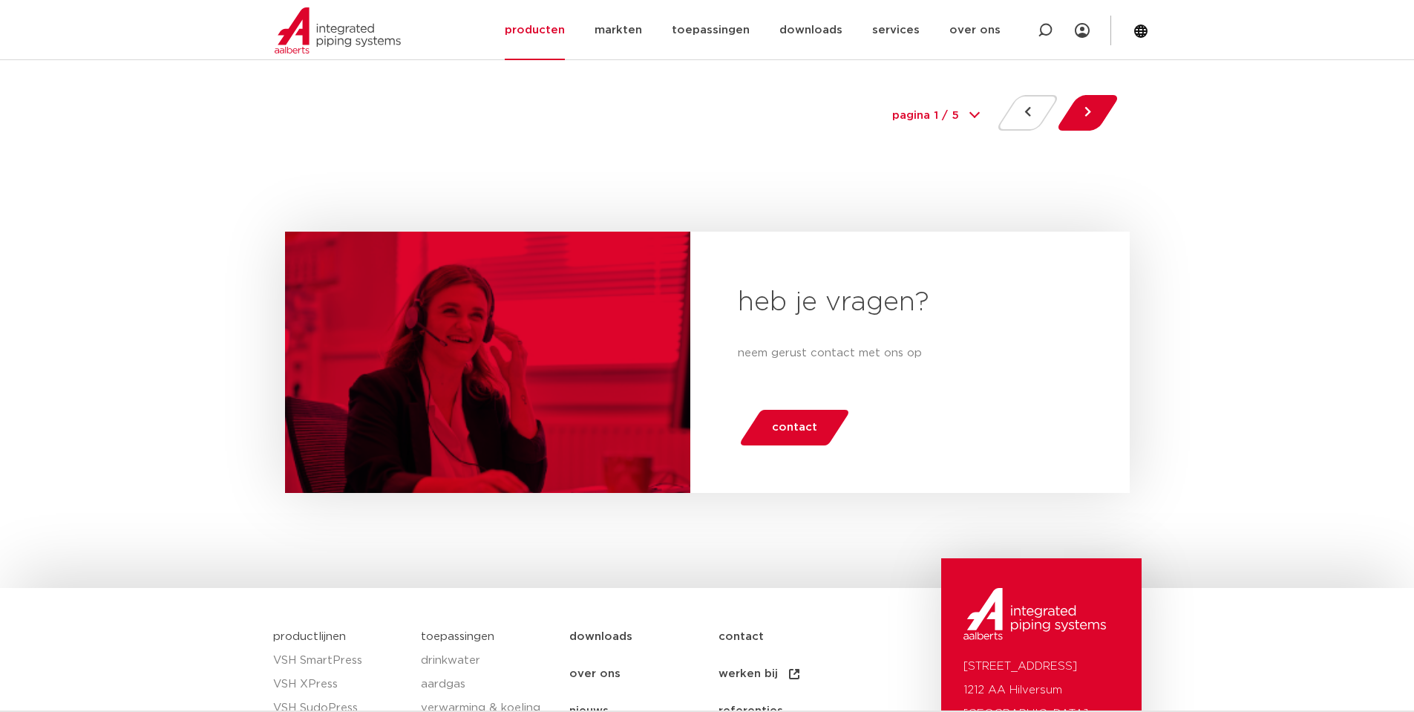
click at [975, 117] on select "pagina 1 / 5 1 2 3 4 5" at bounding box center [935, 115] width 111 height 33
select select "4"
click at [880, 99] on select "pagina 1 / 5 1 2 3 4 5" at bounding box center [935, 115] width 111 height 33
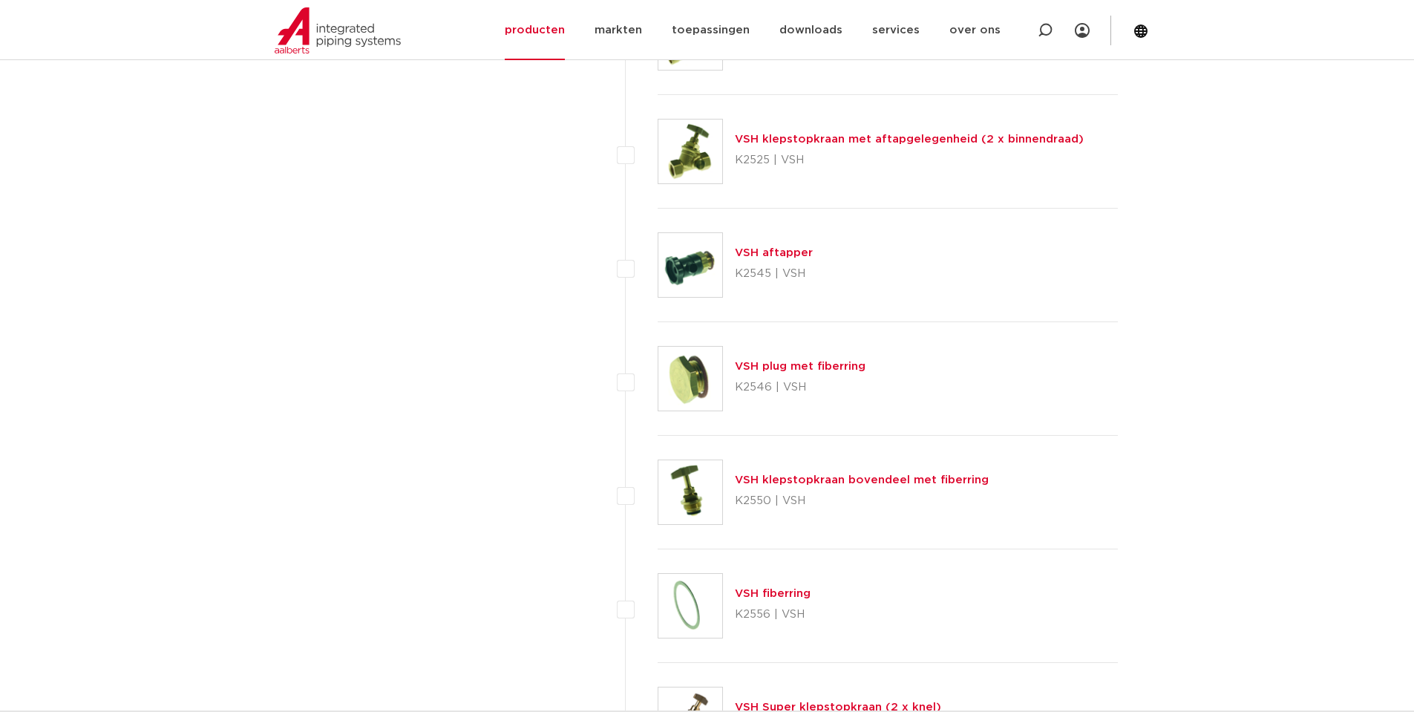
scroll to position [1609, 0]
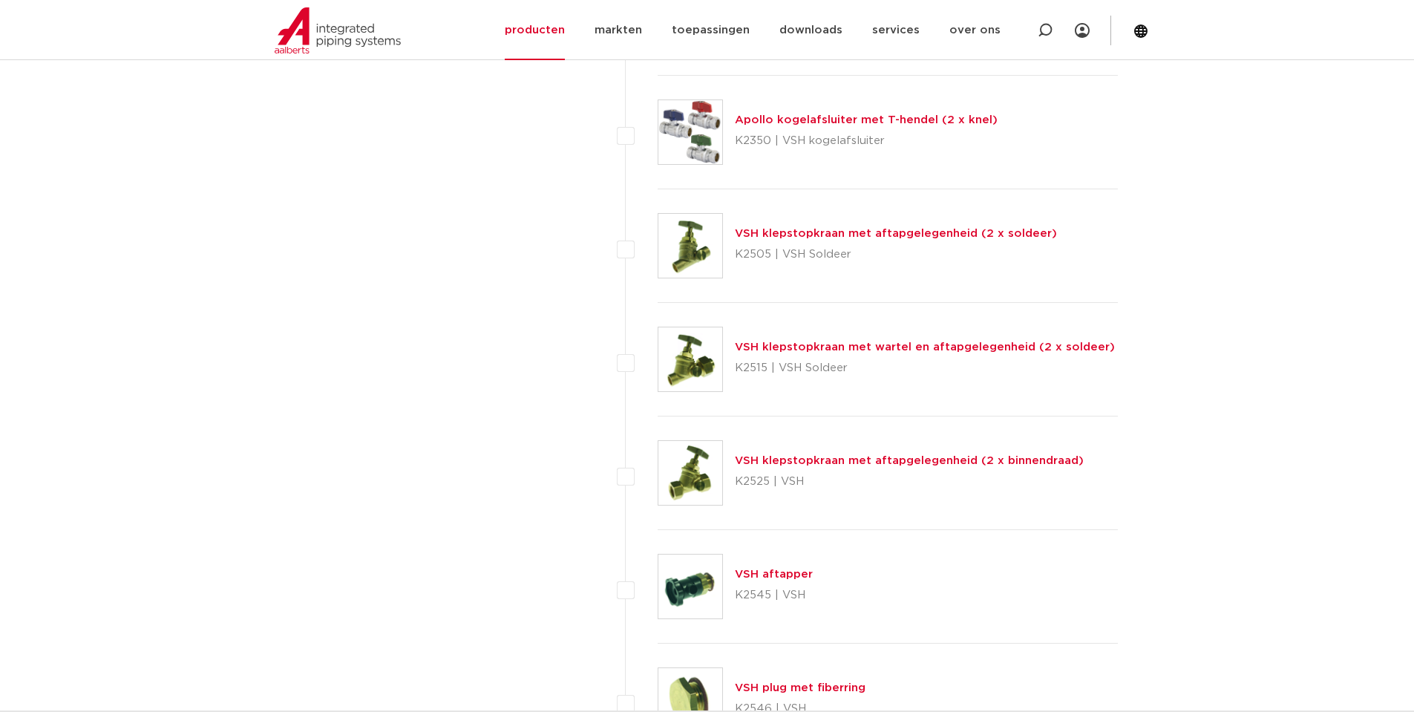
click at [824, 348] on link "VSH klepstopkraan met wartel en aftapgelegenheid (2 x soldeer)" at bounding box center [925, 346] width 380 height 11
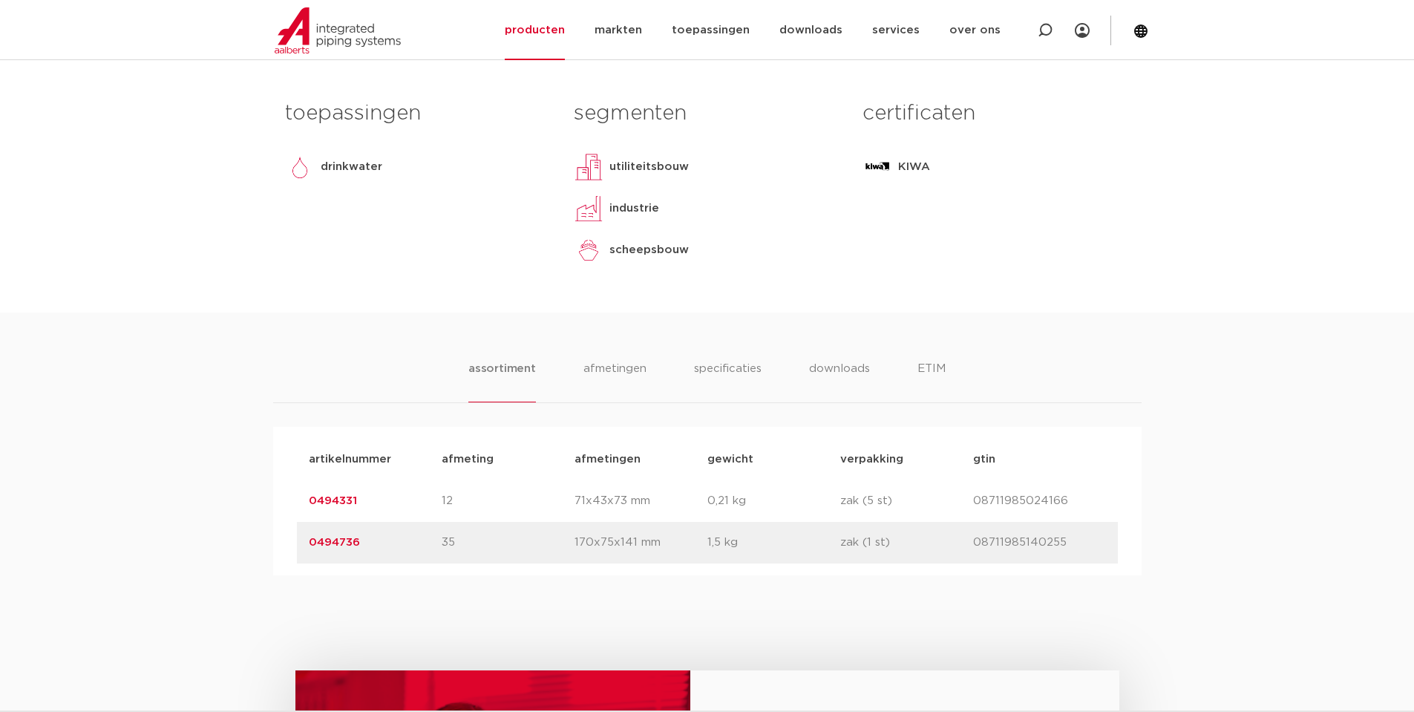
scroll to position [321, 0]
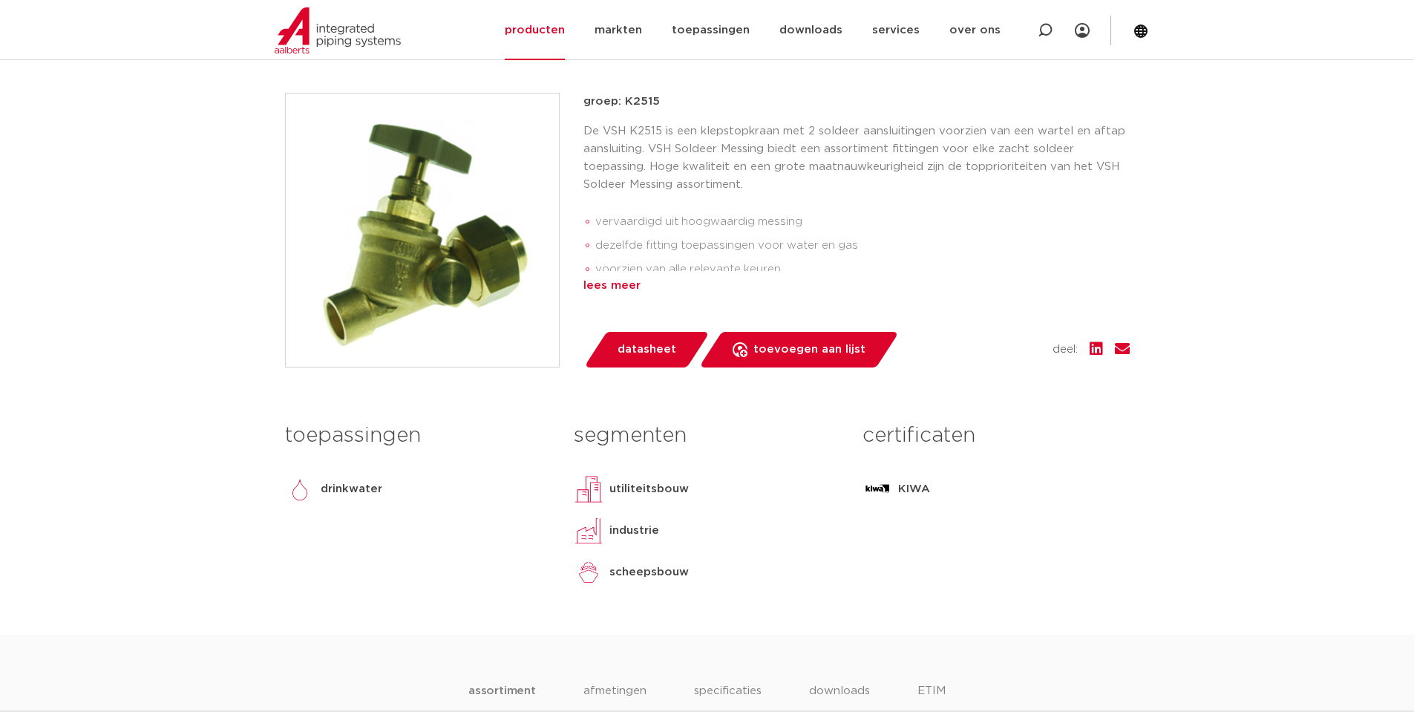
click at [620, 287] on div "lees meer" at bounding box center [856, 286] width 546 height 18
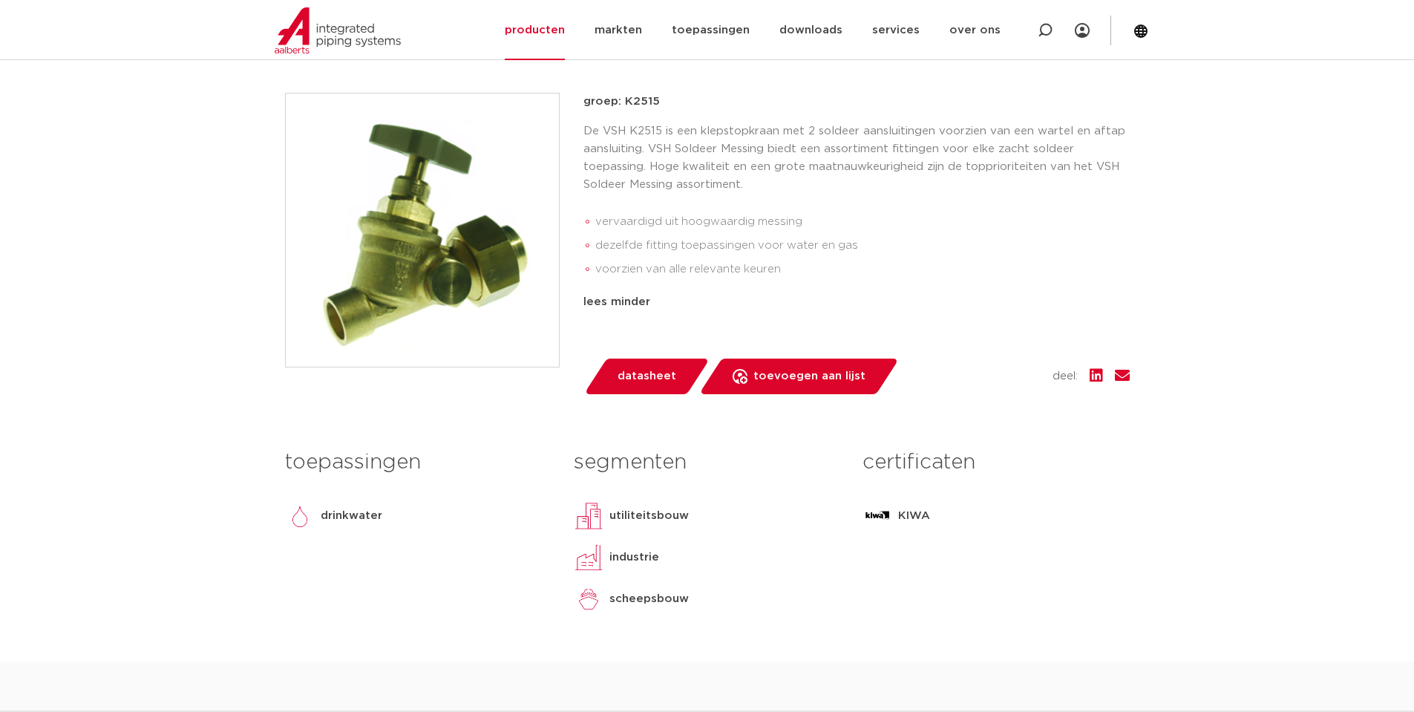
scroll to position [644, 0]
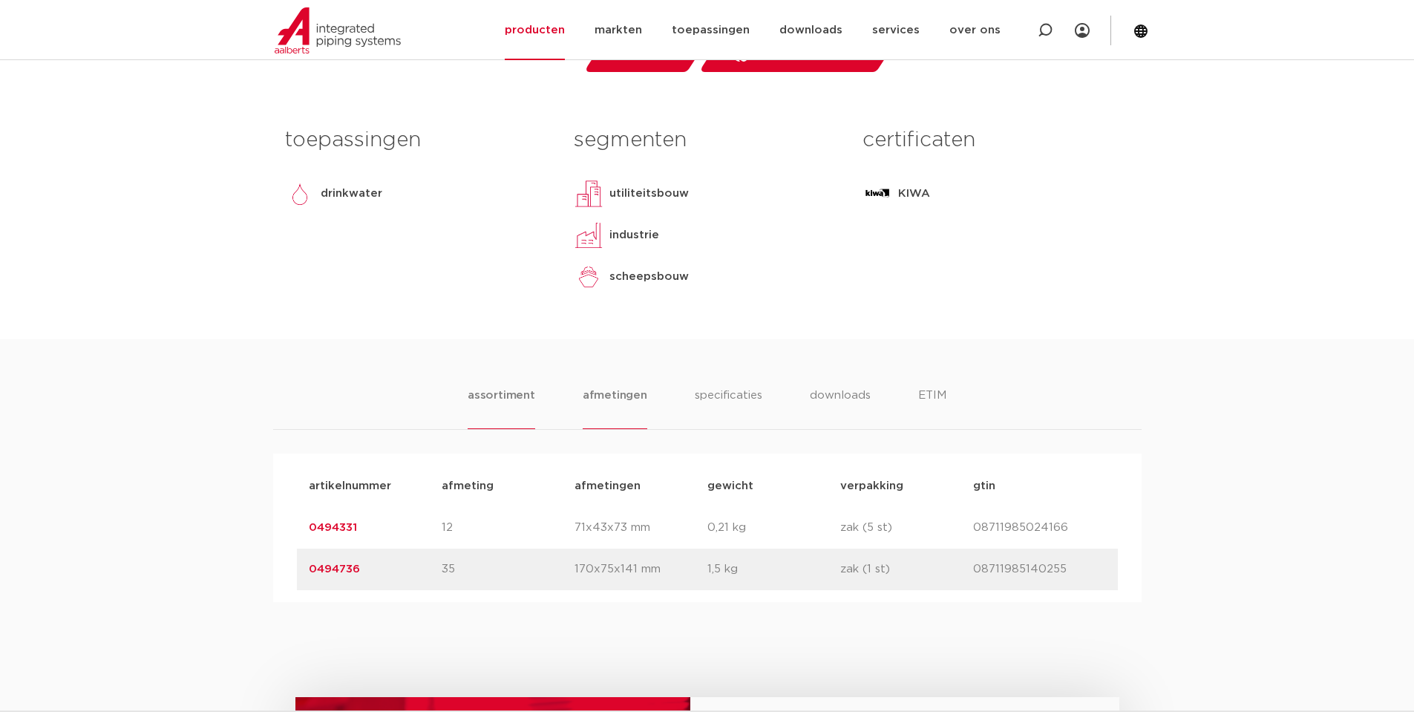
click at [618, 400] on li "afmetingen" at bounding box center [615, 408] width 65 height 42
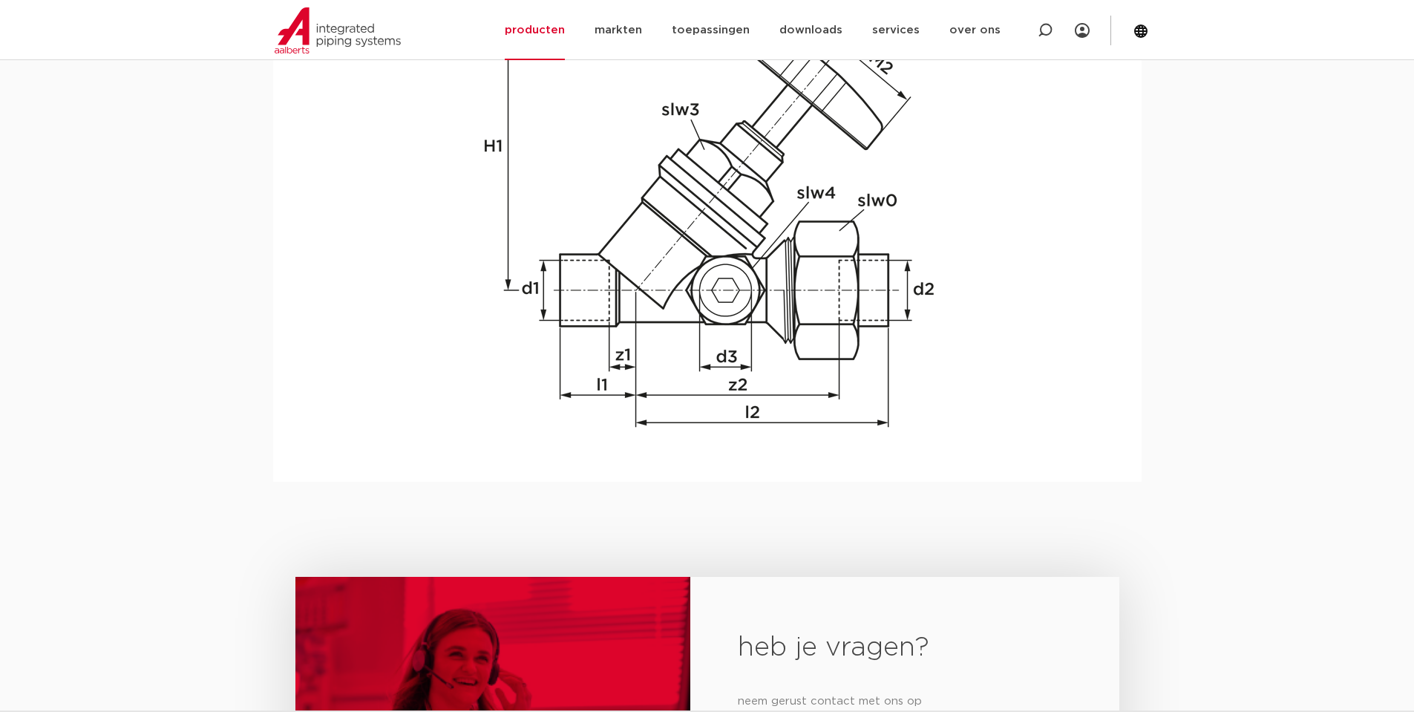
scroll to position [965, 0]
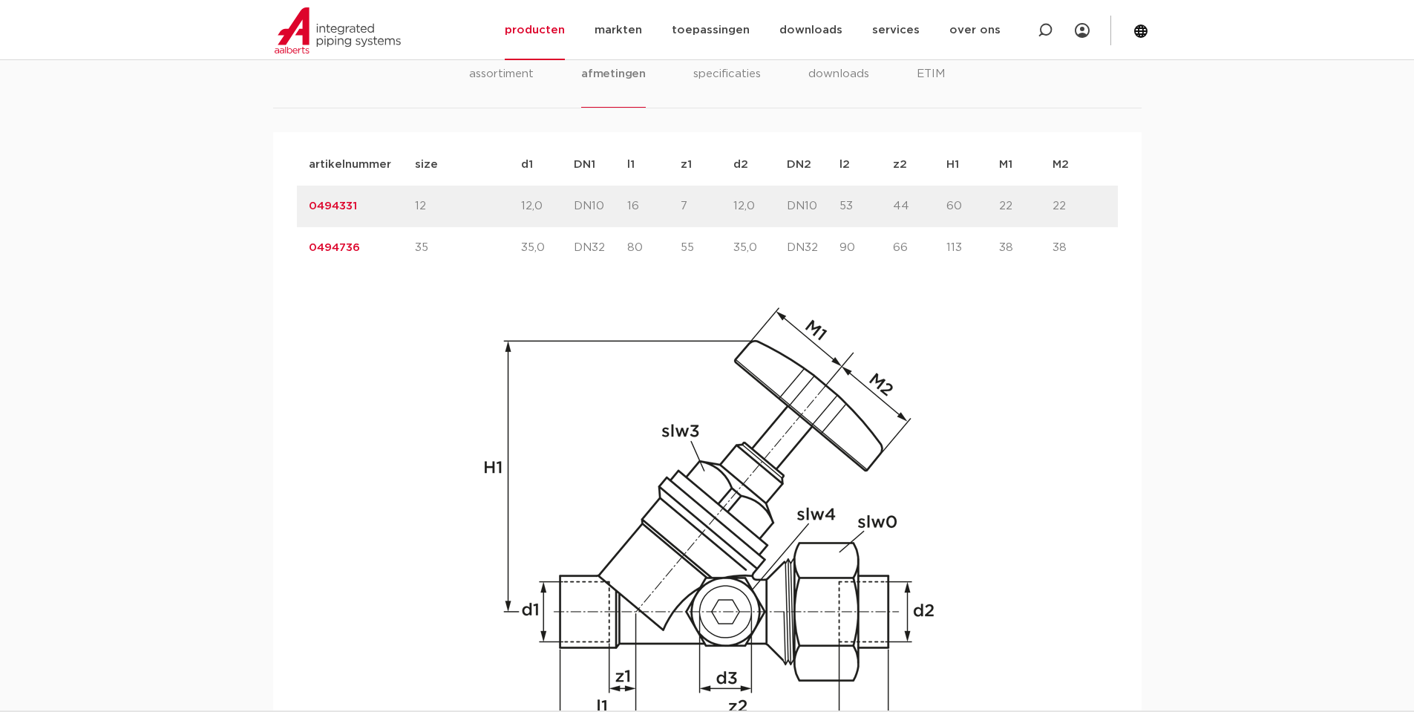
click at [331, 238] on div "artikelnummer 0494736 size 35" at bounding box center [707, 248] width 821 height 42
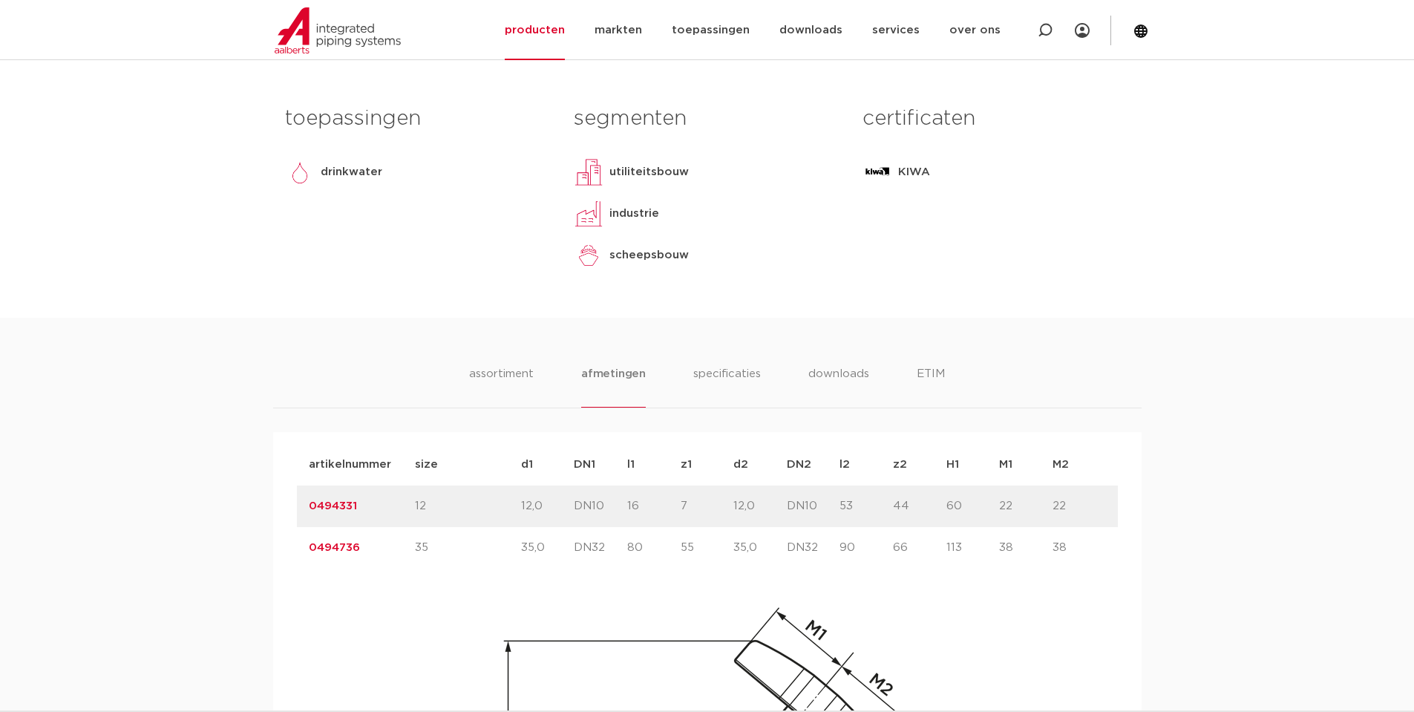
scroll to position [343, 0]
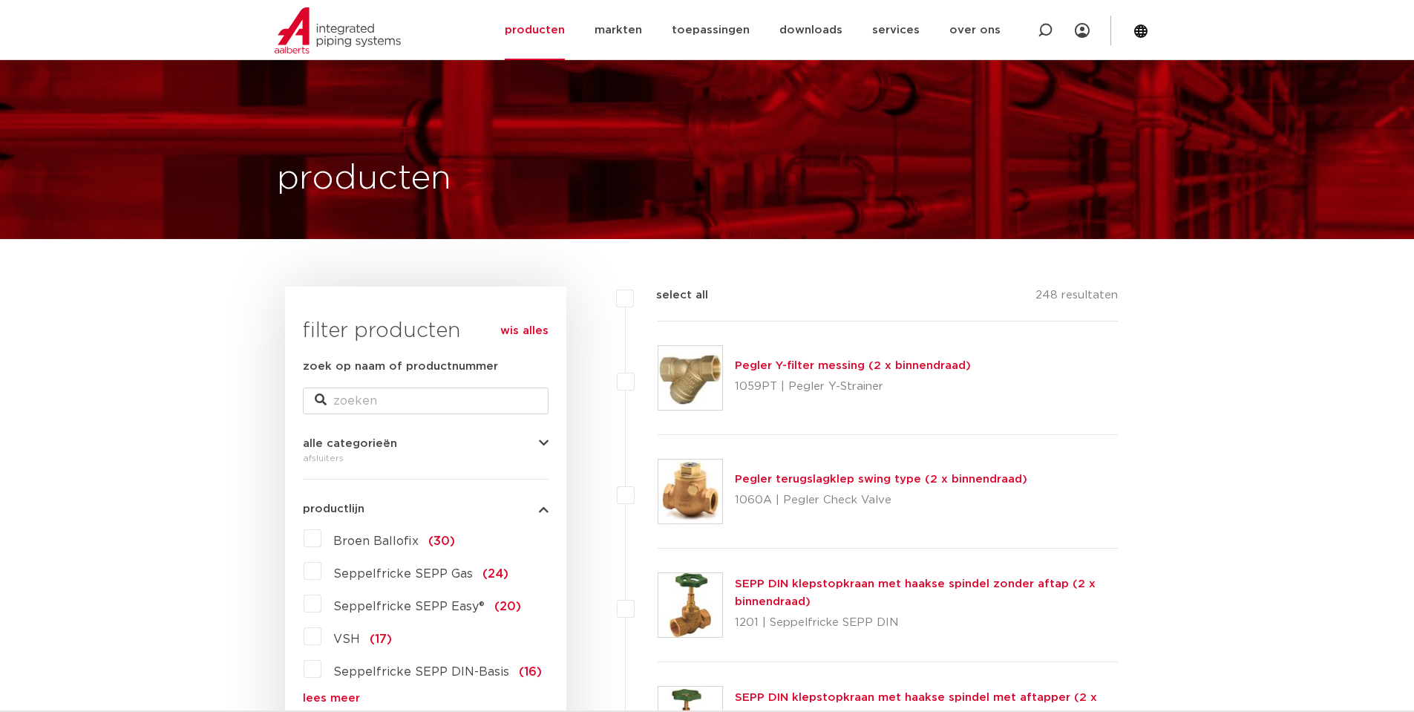
select select "4"
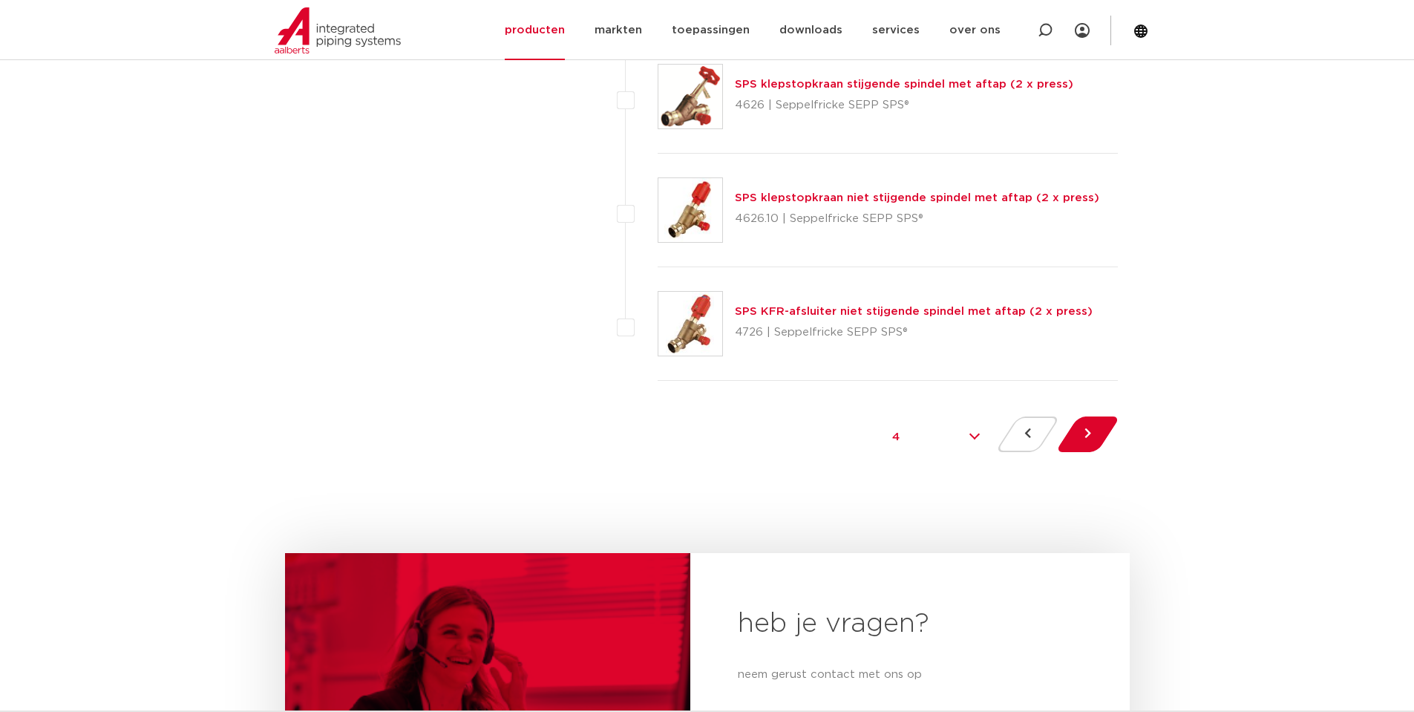
scroll to position [7077, 0]
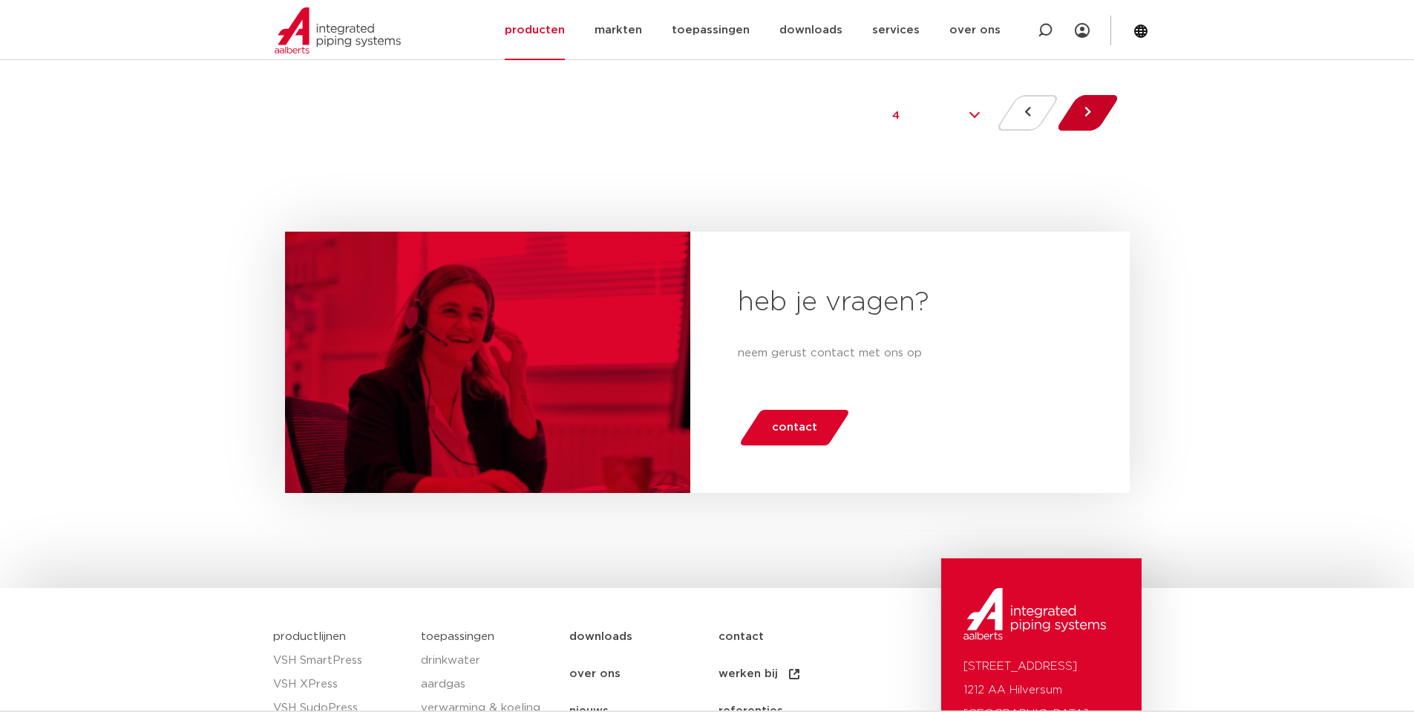
click at [1079, 122] on button at bounding box center [1088, 113] width 42 height 36
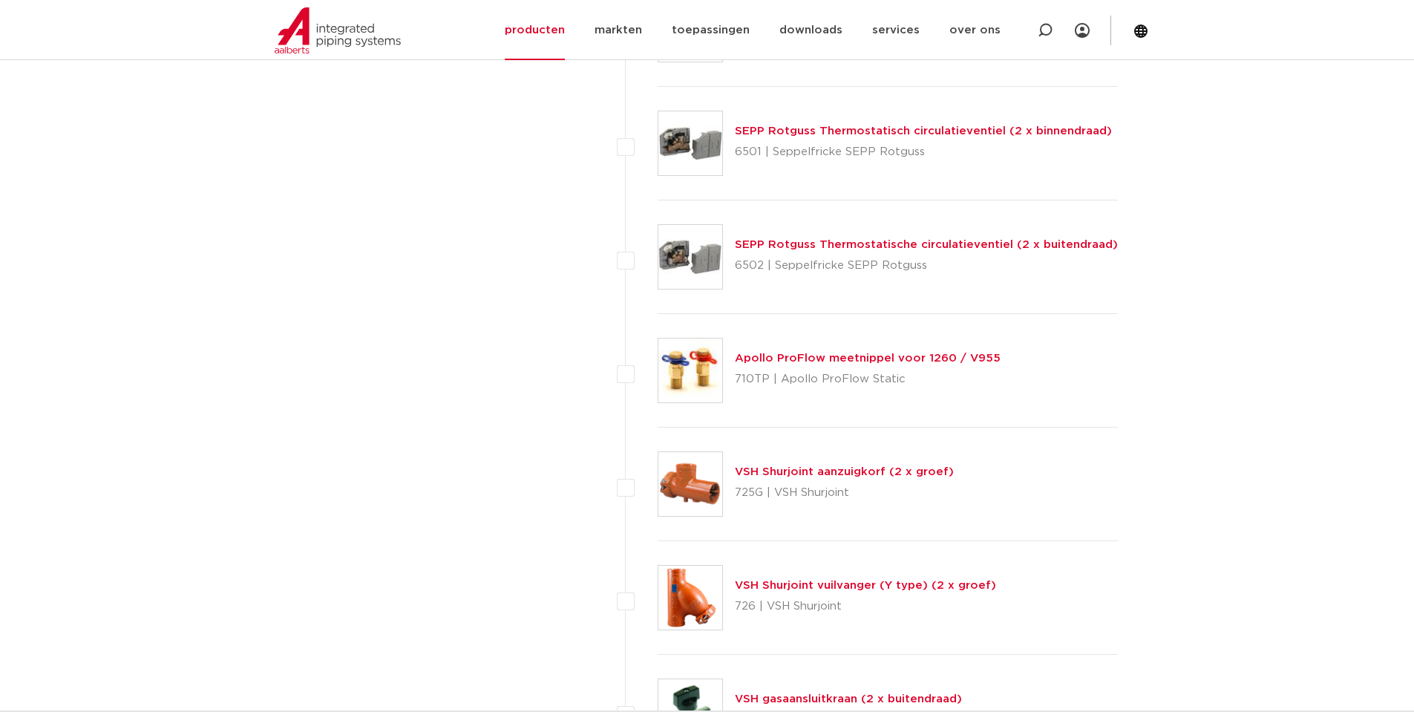
scroll to position [6755, 0]
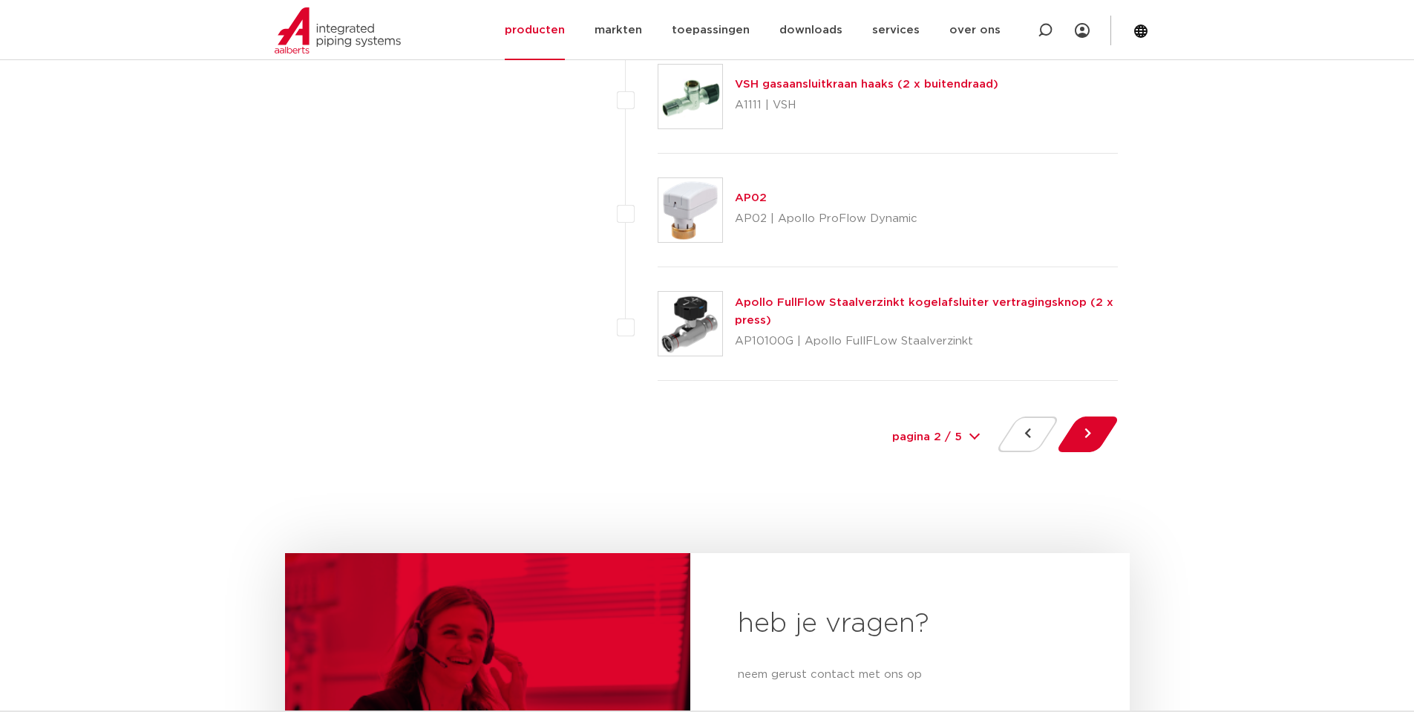
click at [972, 436] on div "pagina 2 / 5 1 2 3 4 5" at bounding box center [935, 437] width 111 height 33
click at [967, 435] on select "pagina 2 / 5 1 2 3 4 5" at bounding box center [935, 437] width 111 height 33
select select "4"
click at [880, 421] on select "pagina 2 / 5 1 2 3 4 5" at bounding box center [935, 437] width 111 height 33
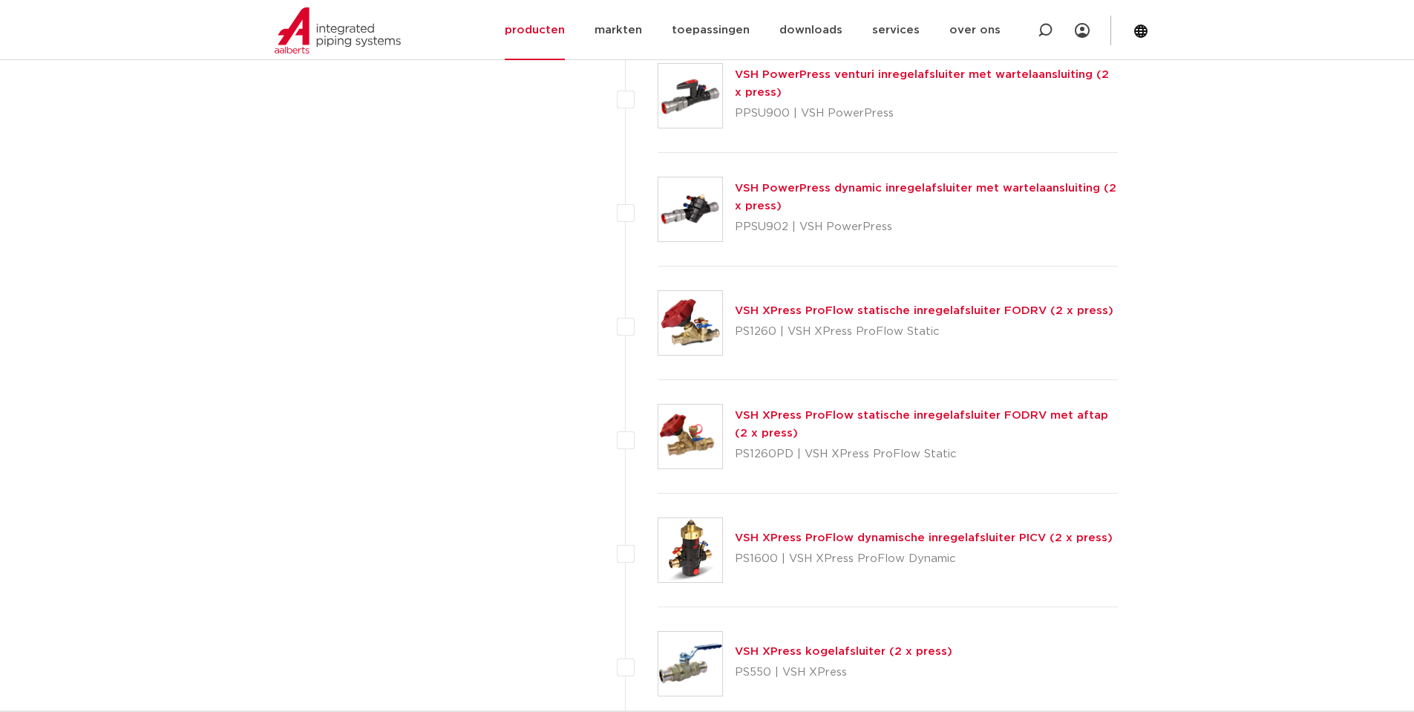
scroll to position [5469, 0]
